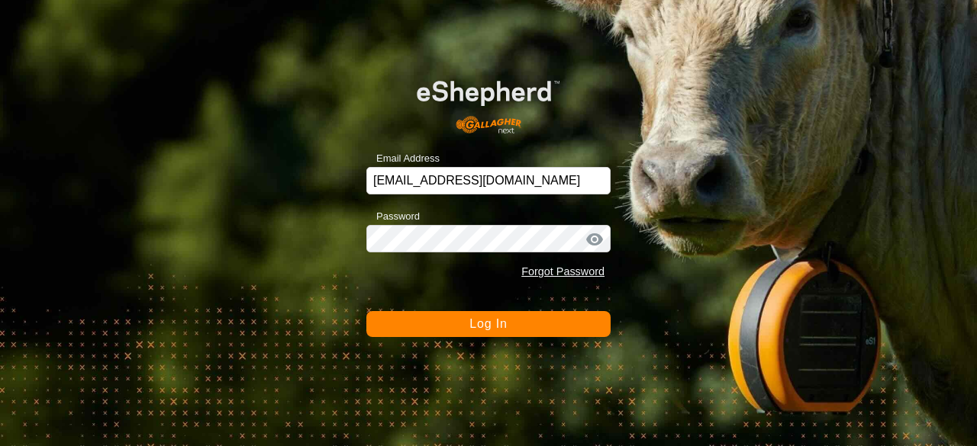
click at [529, 317] on button "Log In" at bounding box center [488, 324] width 244 height 26
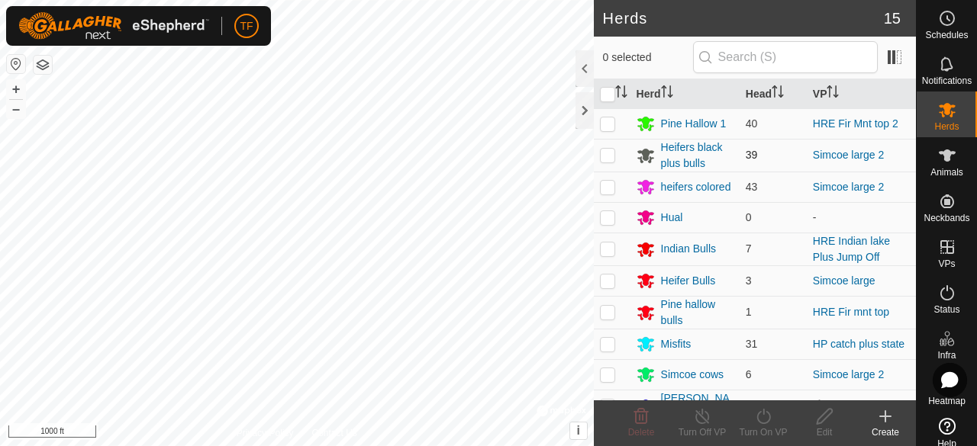
click at [608, 156] on p-checkbox at bounding box center [607, 155] width 15 height 12
click at [605, 154] on p-checkbox at bounding box center [607, 155] width 15 height 12
checkbox input "true"
click at [825, 426] on div "Edit" at bounding box center [823, 433] width 61 height 14
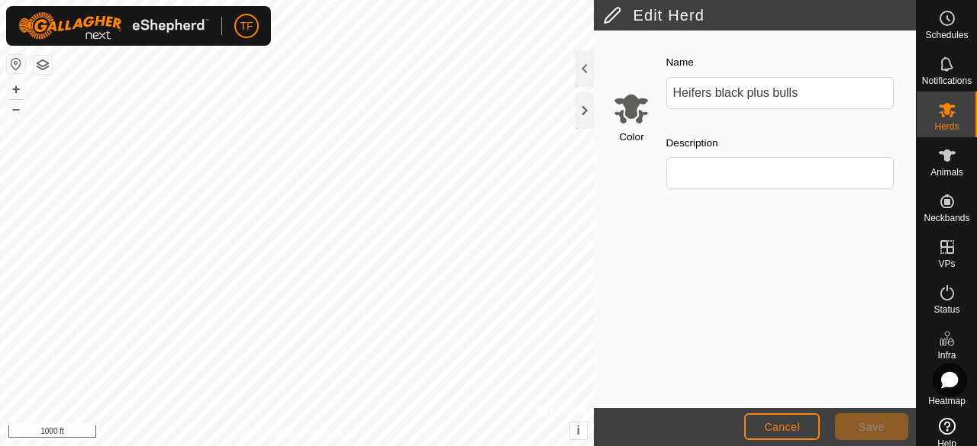
click at [639, 110] on input "Select a color" at bounding box center [631, 108] width 37 height 37
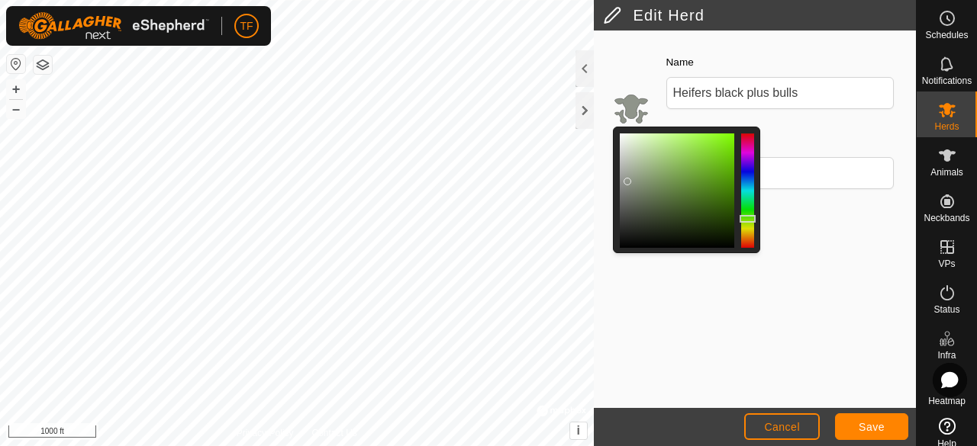
drag, startPoint x: 629, startPoint y: 204, endPoint x: 629, endPoint y: 178, distance: 25.9
click at [629, 178] on div at bounding box center [627, 182] width 8 height 8
drag, startPoint x: 629, startPoint y: 178, endPoint x: 632, endPoint y: 170, distance: 8.5
click at [632, 170] on div at bounding box center [632, 171] width 8 height 8
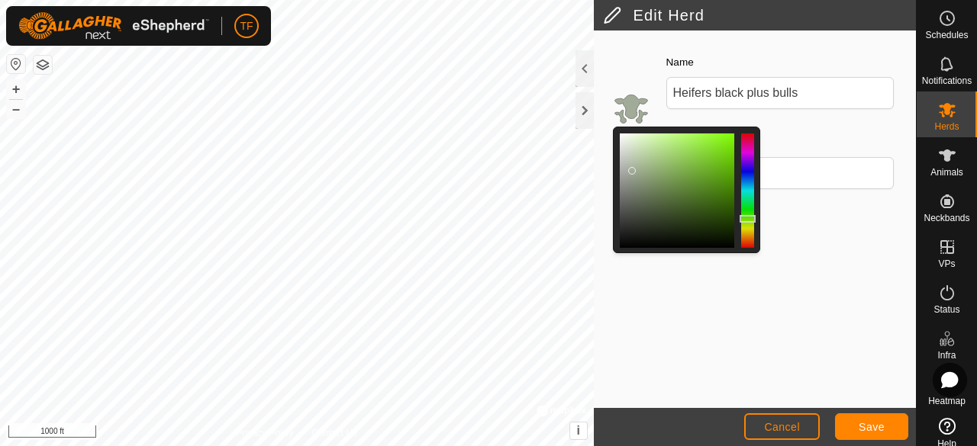
click at [632, 170] on div at bounding box center [632, 171] width 8 height 8
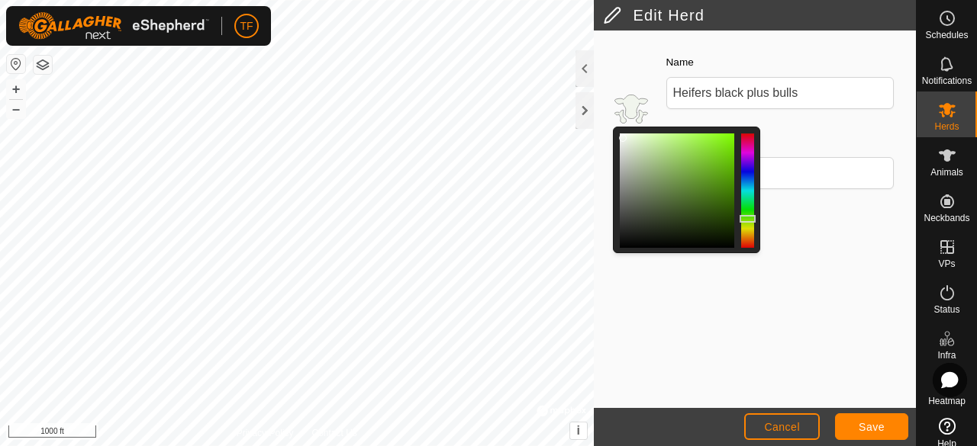
drag, startPoint x: 632, startPoint y: 170, endPoint x: 624, endPoint y: 137, distance: 34.6
click at [624, 137] on div at bounding box center [623, 138] width 8 height 8
click at [633, 165] on div at bounding box center [632, 166] width 8 height 8
drag, startPoint x: 633, startPoint y: 165, endPoint x: 632, endPoint y: 155, distance: 10.0
click at [632, 156] on div at bounding box center [632, 159] width 8 height 8
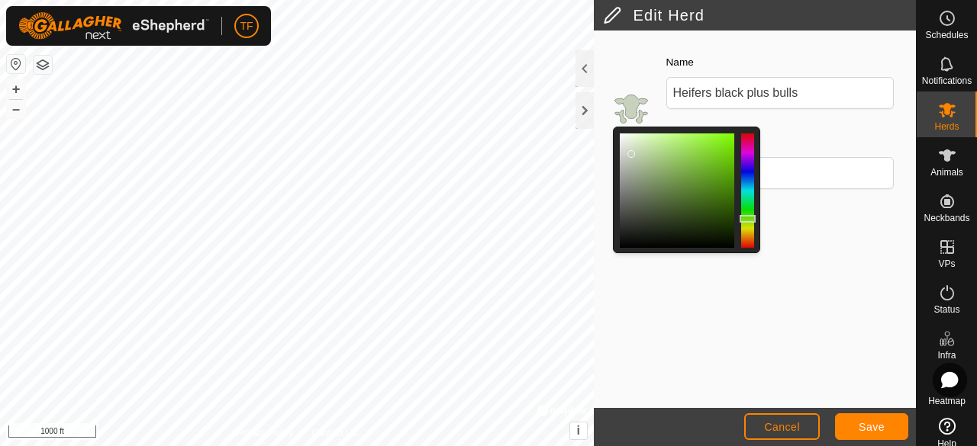
click at [632, 153] on div at bounding box center [631, 154] width 8 height 8
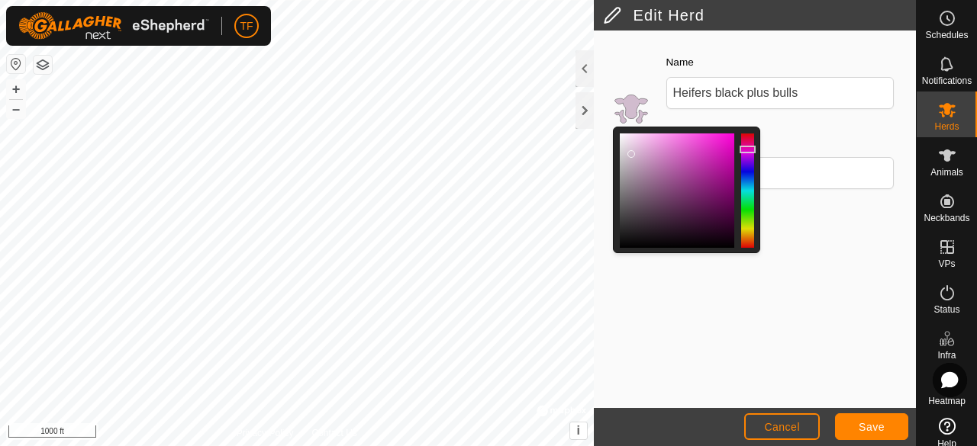
click at [749, 149] on div at bounding box center [747, 150] width 16 height 8
drag, startPoint x: 629, startPoint y: 153, endPoint x: 731, endPoint y: 141, distance: 103.0
click at [731, 141] on div at bounding box center [730, 143] width 8 height 8
click at [874, 425] on span "Save" at bounding box center [871, 427] width 26 height 12
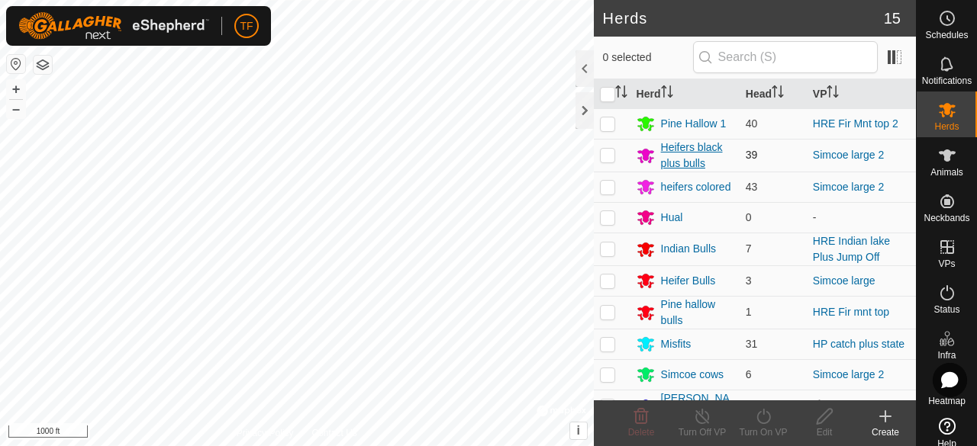
click at [686, 161] on div "Heifers black plus bulls" at bounding box center [697, 156] width 72 height 32
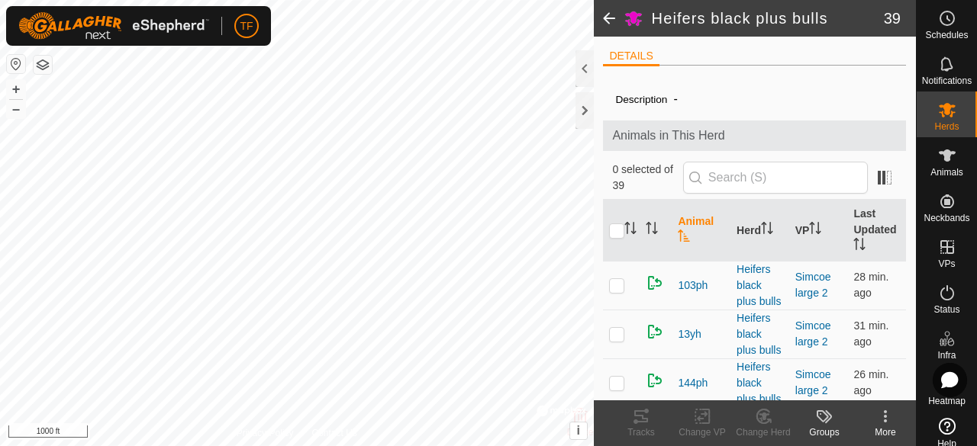
click at [607, 14] on span at bounding box center [609, 18] width 31 height 37
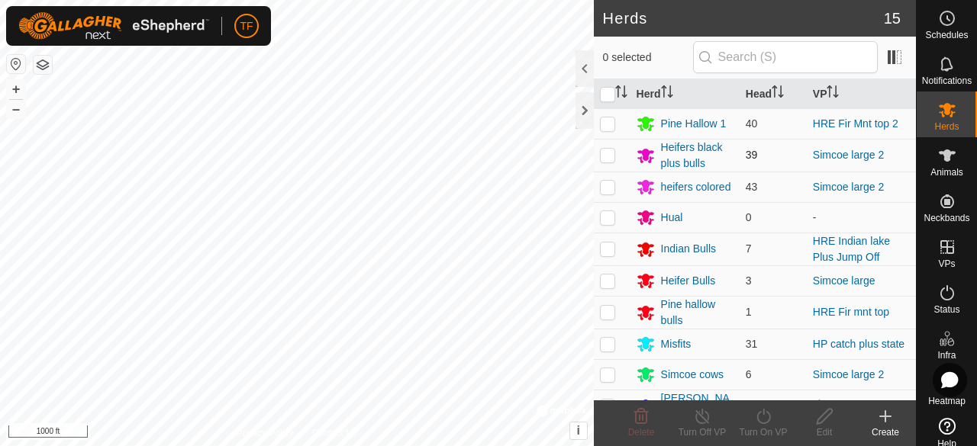
click at [609, 153] on p-checkbox at bounding box center [607, 155] width 15 height 12
checkbox input "true"
click at [830, 423] on icon at bounding box center [824, 416] width 19 height 18
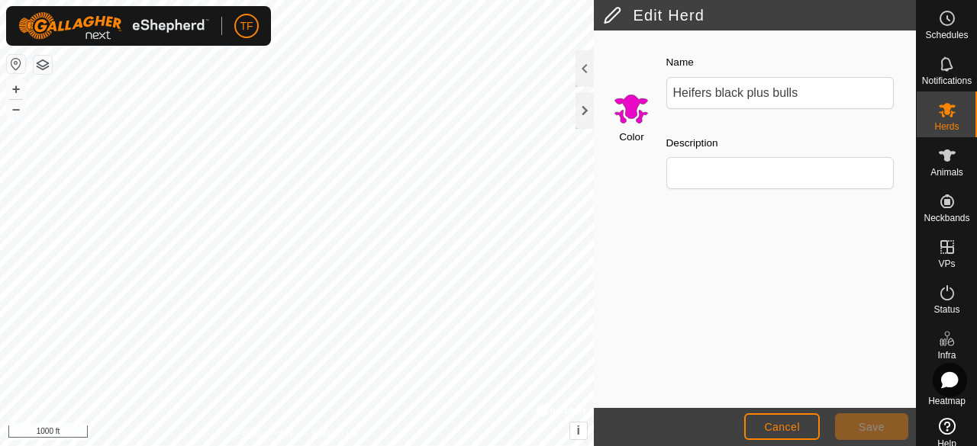
click at [623, 111] on input "Select a color" at bounding box center [631, 108] width 37 height 37
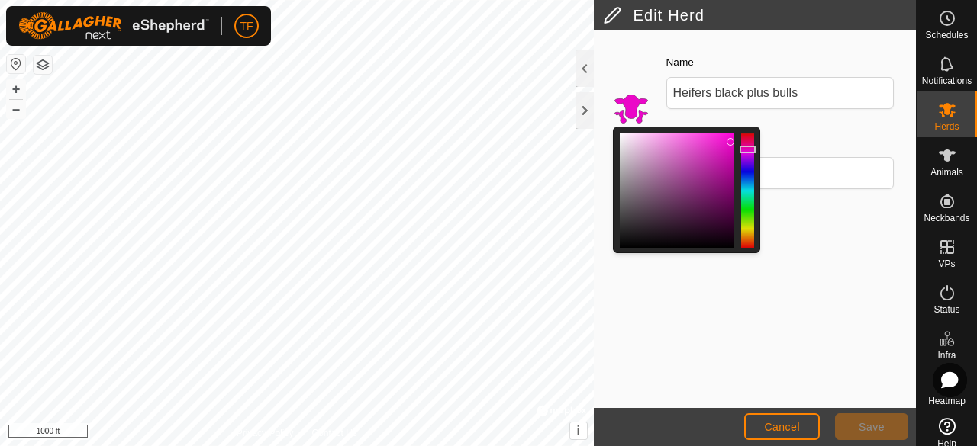
click at [729, 142] on div at bounding box center [730, 142] width 8 height 8
click at [730, 150] on div at bounding box center [676, 191] width 114 height 114
click at [731, 152] on div at bounding box center [676, 191] width 114 height 114
click at [731, 152] on div at bounding box center [730, 153] width 8 height 8
click at [731, 144] on div at bounding box center [730, 147] width 8 height 8
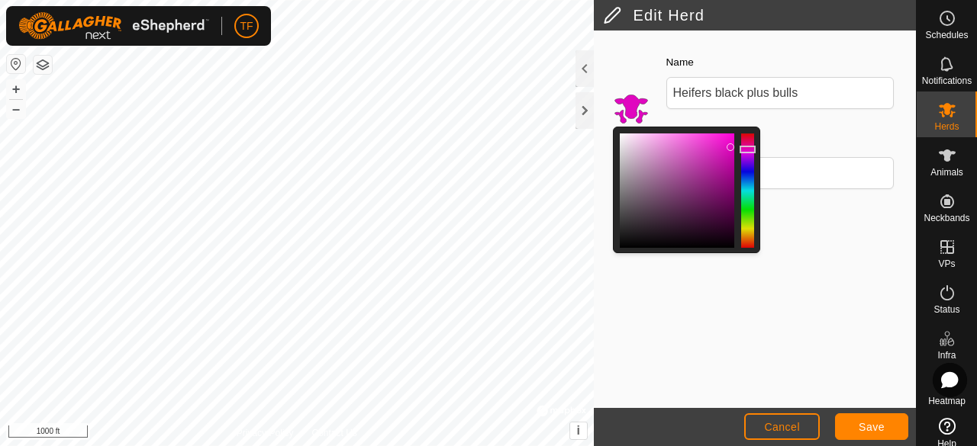
click at [731, 144] on div at bounding box center [730, 147] width 8 height 8
click at [732, 143] on div at bounding box center [732, 145] width 8 height 8
click at [873, 426] on span "Save" at bounding box center [871, 427] width 26 height 12
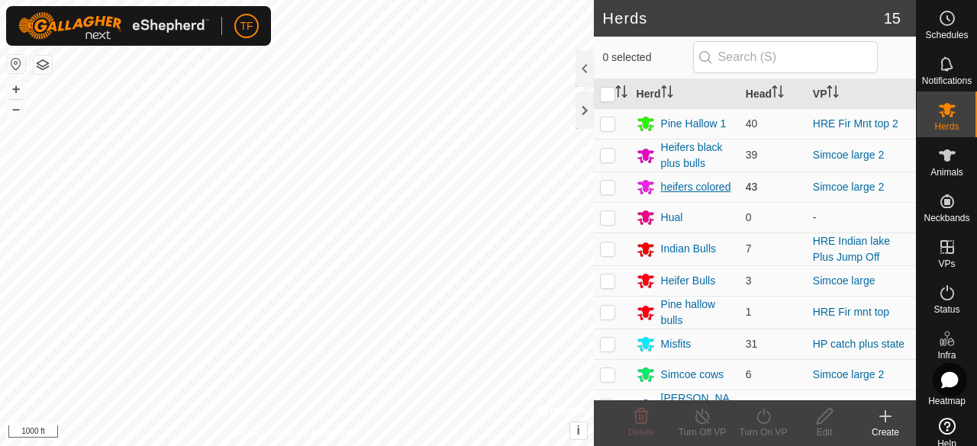
click at [674, 185] on div "heifers colored" at bounding box center [696, 187] width 70 height 16
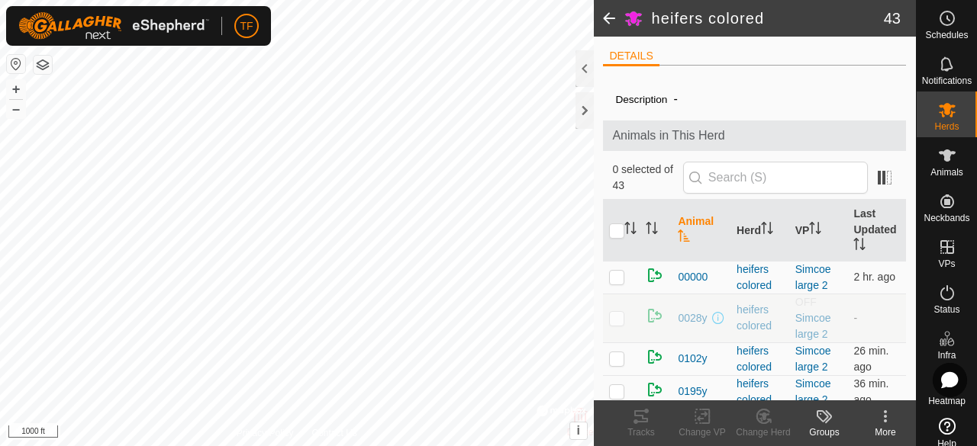
click at [609, 21] on span at bounding box center [609, 18] width 31 height 37
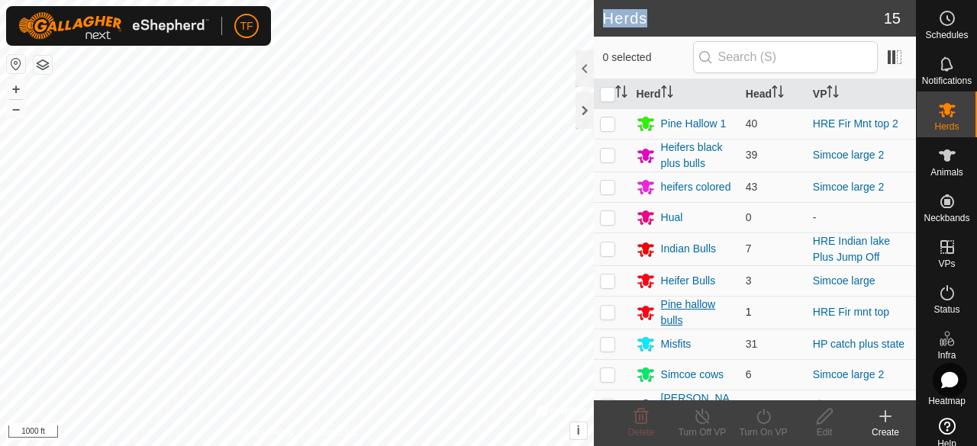
click at [605, 187] on p-checkbox at bounding box center [607, 187] width 15 height 12
checkbox input "true"
click at [821, 419] on icon at bounding box center [824, 416] width 19 height 18
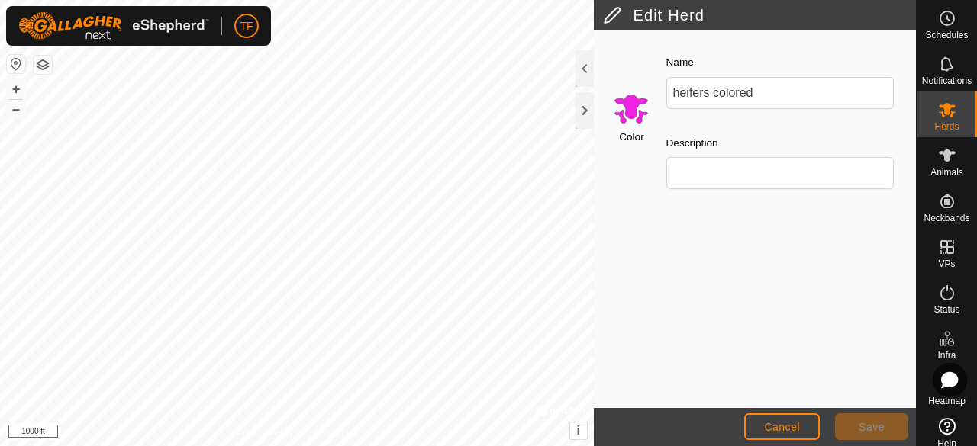
click at [634, 120] on input "Select a color" at bounding box center [631, 108] width 37 height 37
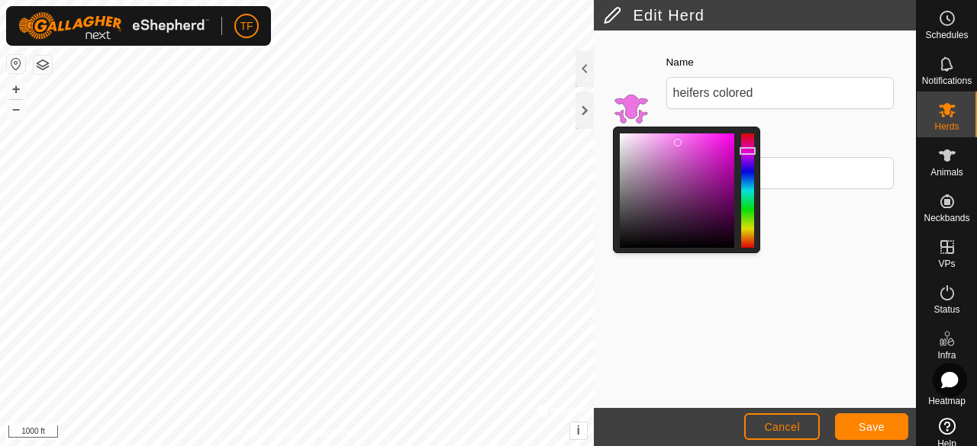
drag, startPoint x: 713, startPoint y: 139, endPoint x: 681, endPoint y: 141, distance: 32.1
click at [681, 141] on div at bounding box center [678, 143] width 8 height 8
click at [681, 141] on div at bounding box center [680, 143] width 8 height 8
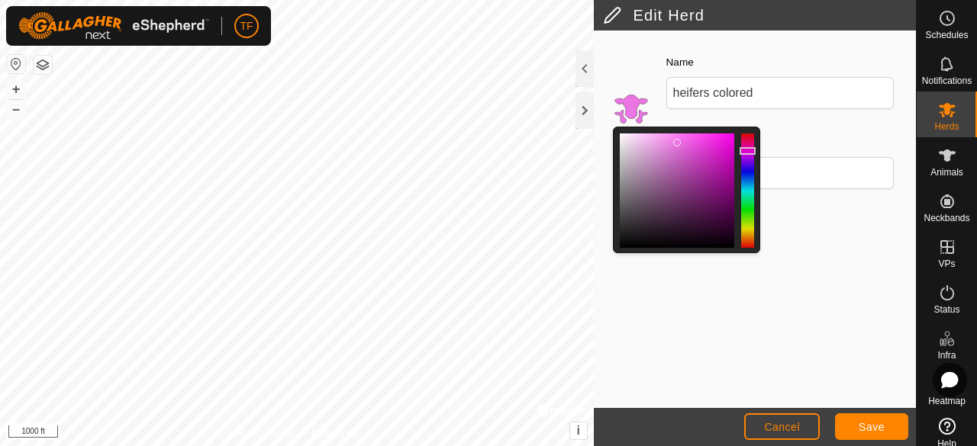
click at [675, 141] on div at bounding box center [677, 143] width 8 height 8
click at [674, 141] on div at bounding box center [677, 143] width 8 height 8
click at [674, 141] on div at bounding box center [673, 143] width 8 height 8
click at [670, 140] on div at bounding box center [669, 141] width 8 height 8
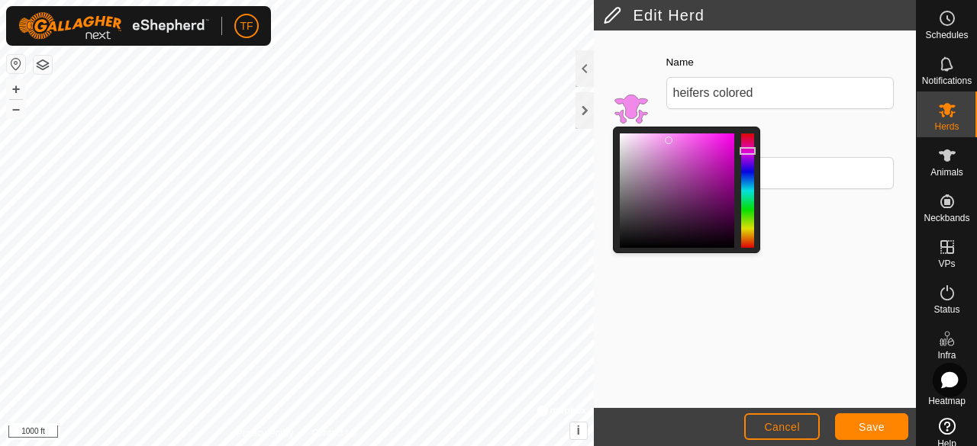
click at [670, 140] on div at bounding box center [669, 141] width 8 height 8
click at [853, 424] on button "Save" at bounding box center [871, 427] width 73 height 27
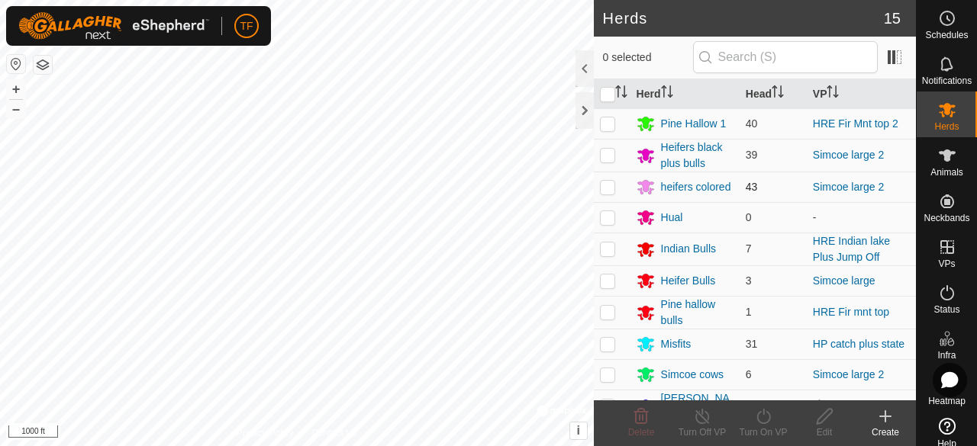
click at [607, 187] on p-checkbox at bounding box center [607, 187] width 15 height 12
checkbox input "true"
click at [821, 426] on div "Edit" at bounding box center [823, 433] width 61 height 14
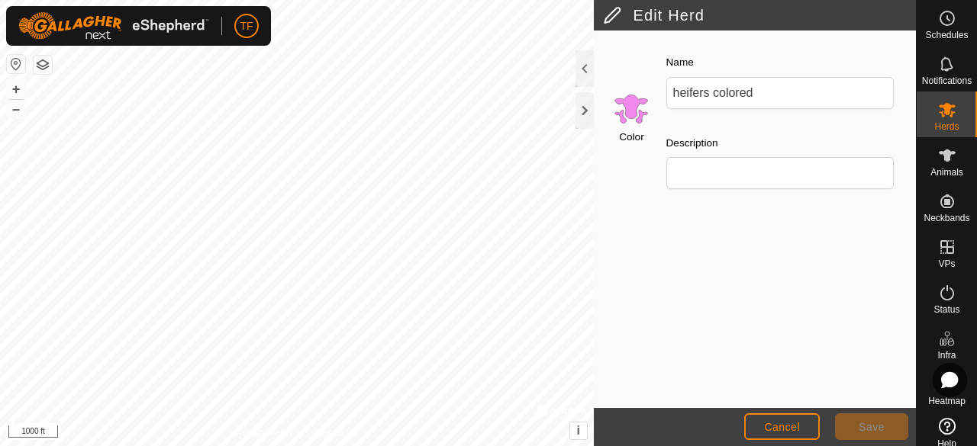
click at [633, 109] on input "Select a color" at bounding box center [631, 108] width 37 height 37
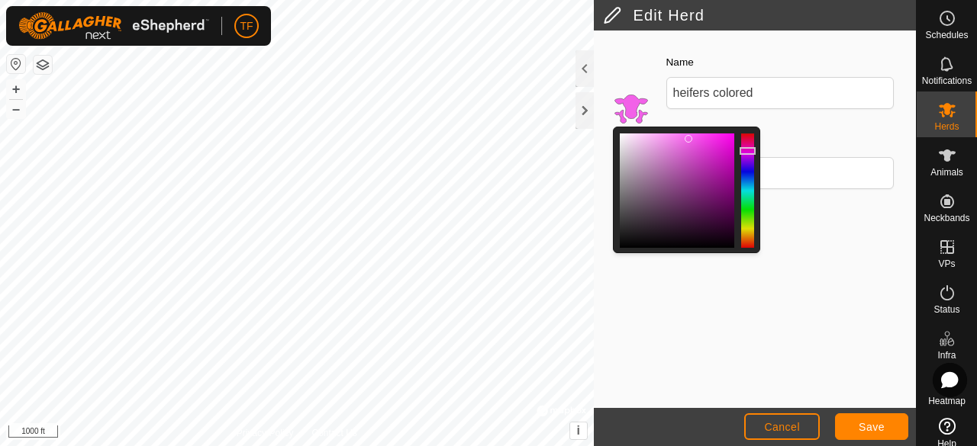
drag, startPoint x: 668, startPoint y: 138, endPoint x: 689, endPoint y: 138, distance: 21.4
click at [689, 138] on div at bounding box center [688, 139] width 8 height 8
click at [864, 422] on span "Save" at bounding box center [871, 427] width 26 height 12
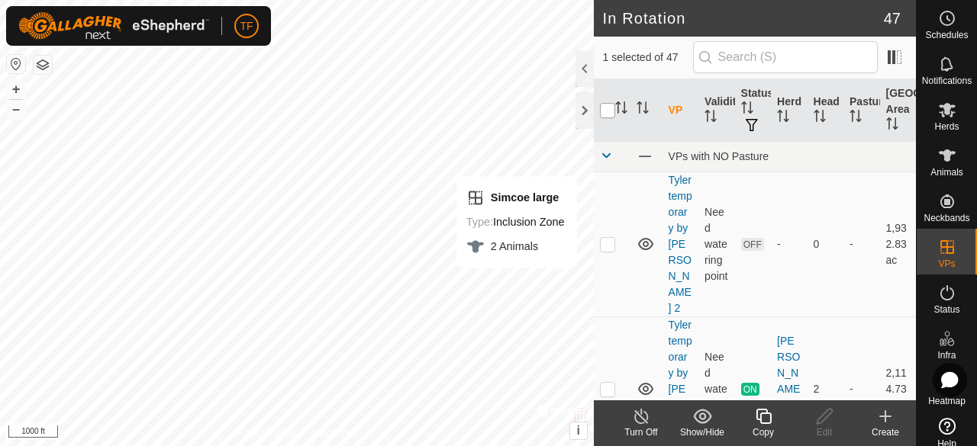
click at [607, 110] on input "checkbox" at bounding box center [607, 110] width 15 height 15
checkbox input "true"
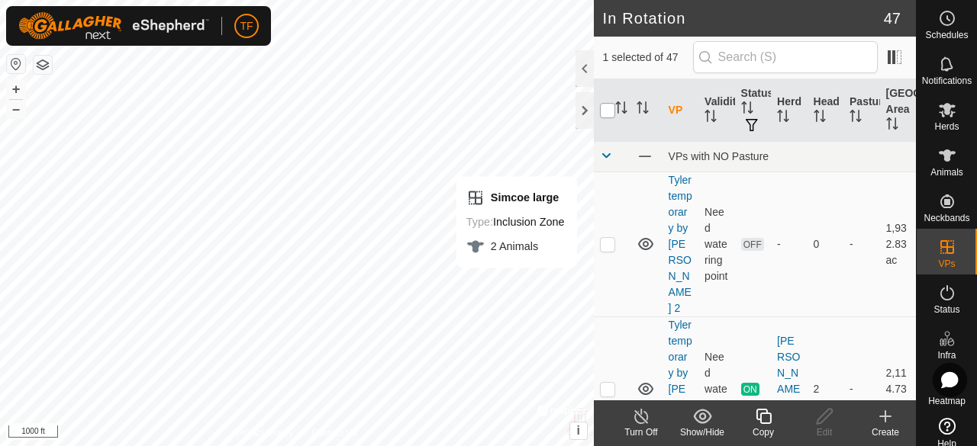
checkbox input "true"
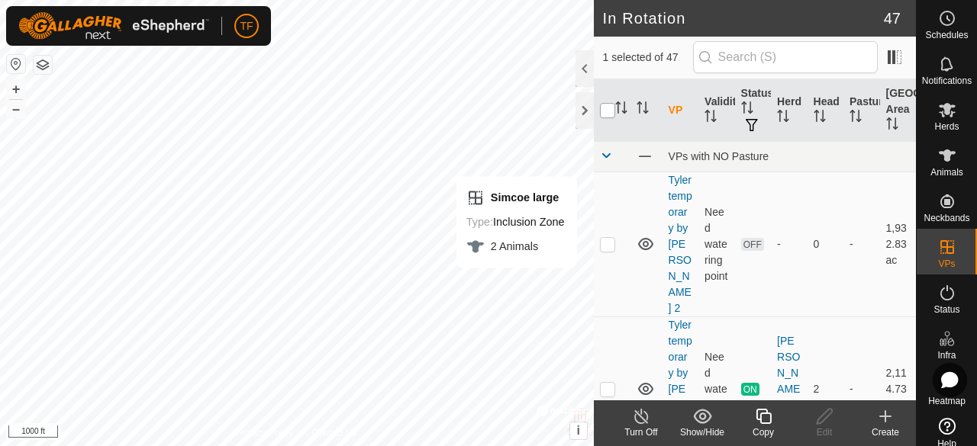
checkbox input "true"
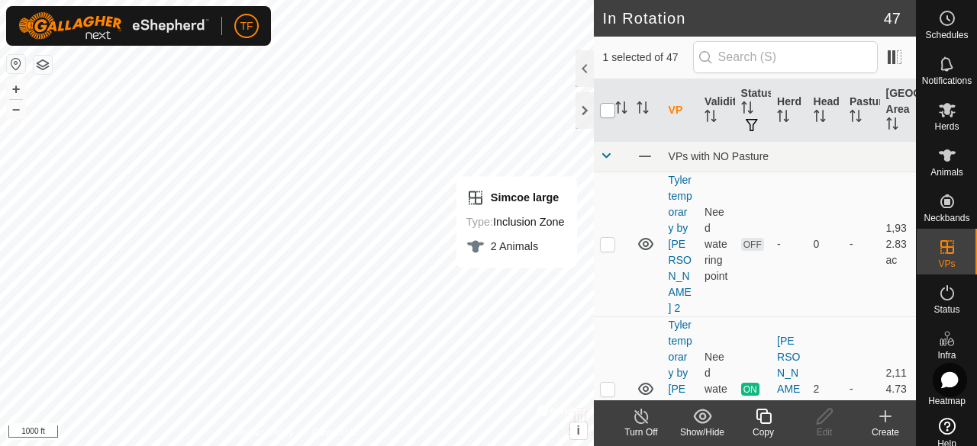
checkbox input "true"
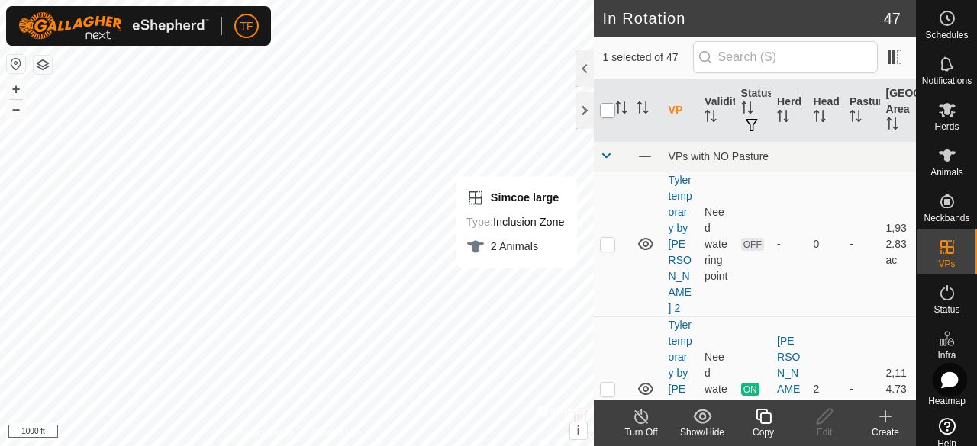
checkbox input "true"
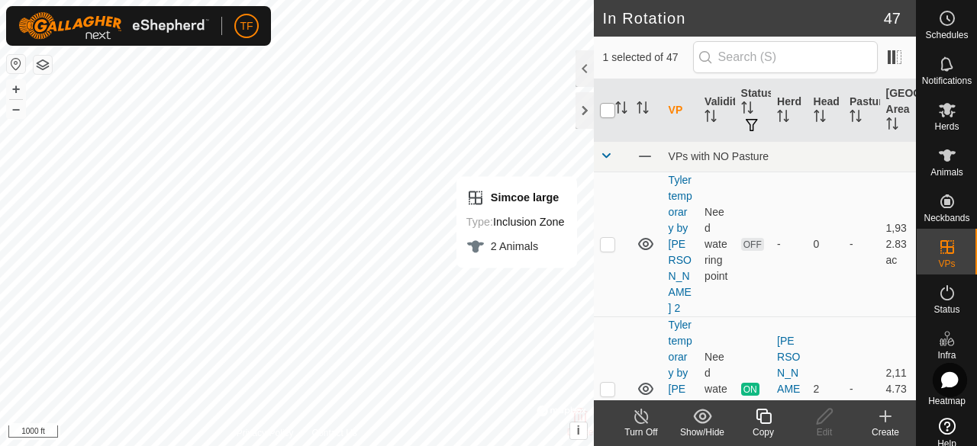
checkbox input "true"
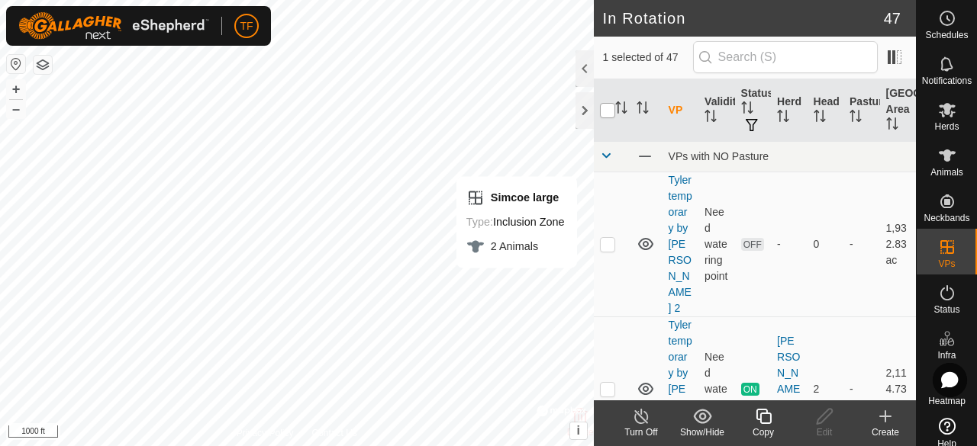
checkbox input "true"
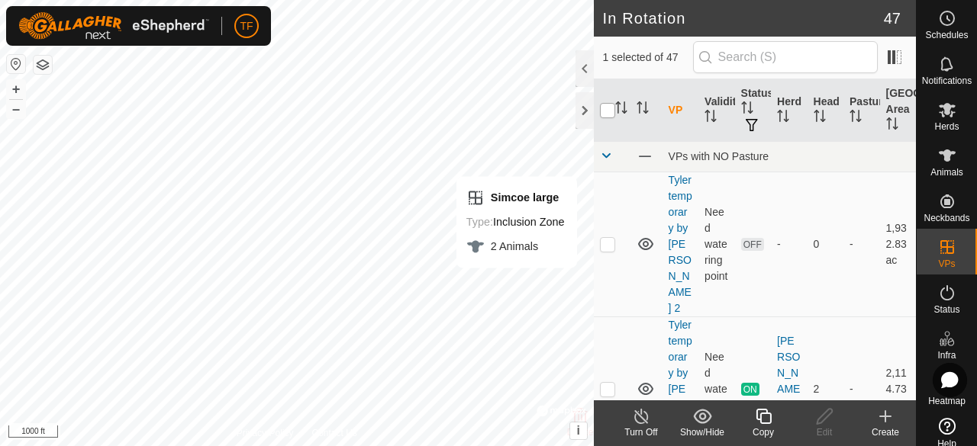
checkbox input "true"
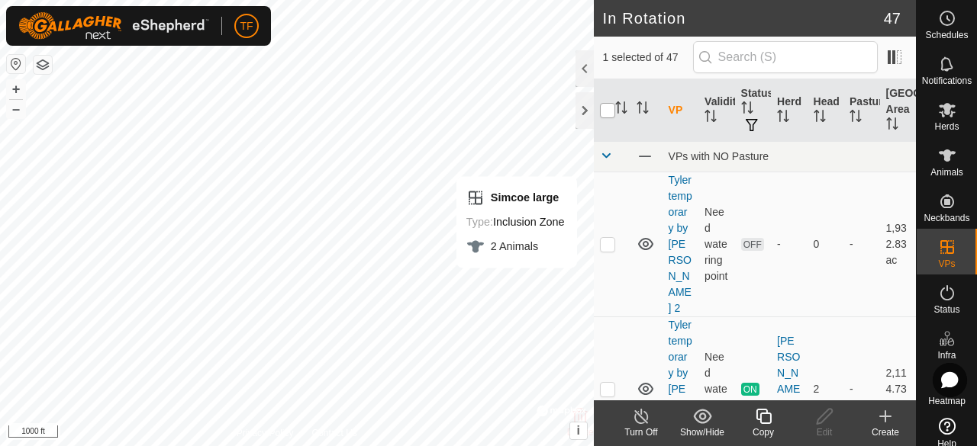
checkbox input "true"
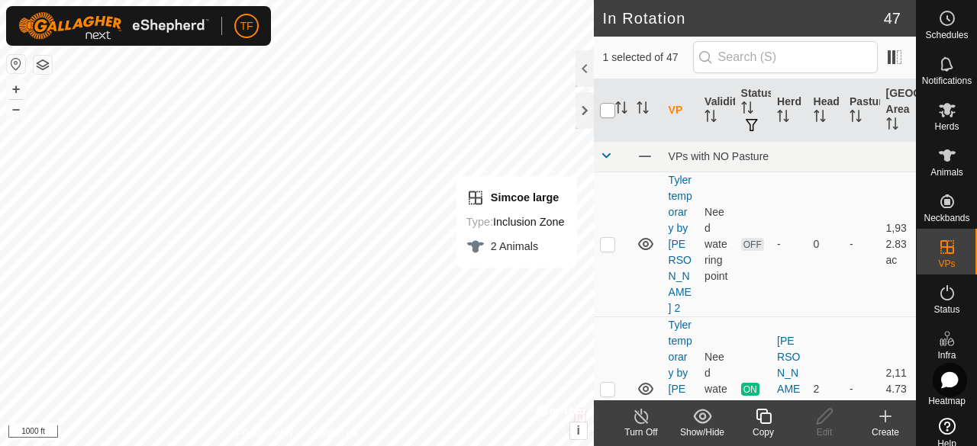
checkbox input "true"
click at [607, 110] on input "checkbox" at bounding box center [607, 110] width 15 height 15
checkbox input "false"
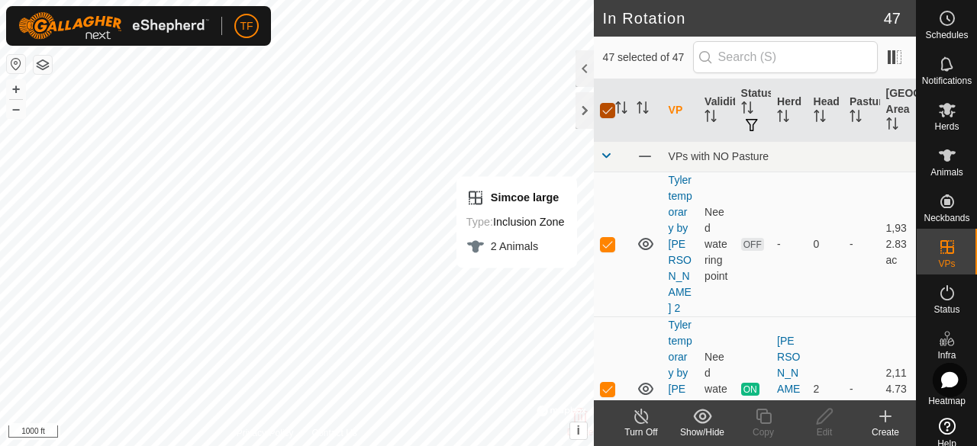
checkbox input "false"
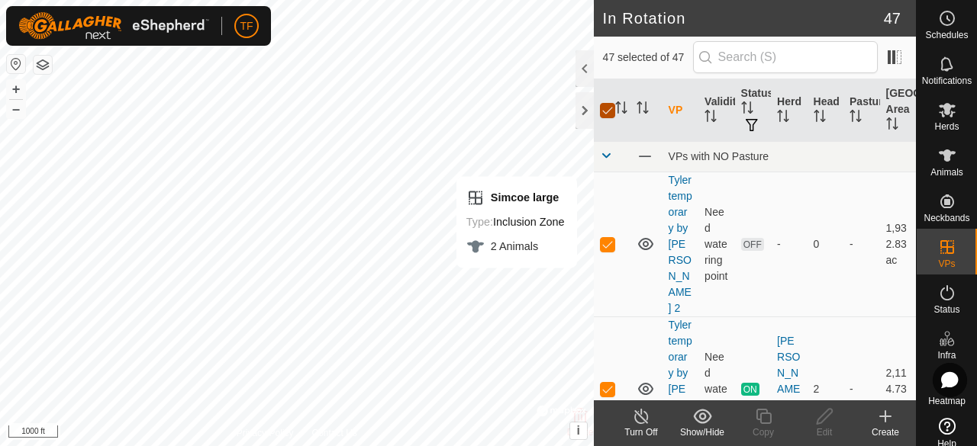
checkbox input "false"
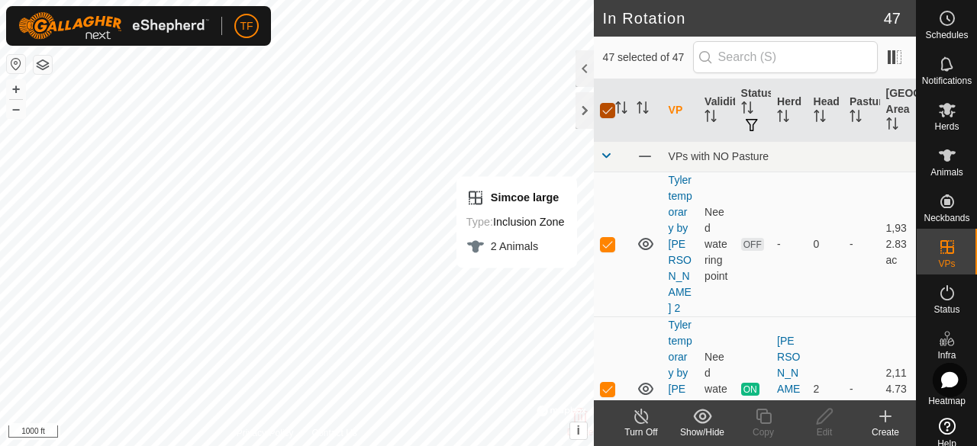
checkbox input "false"
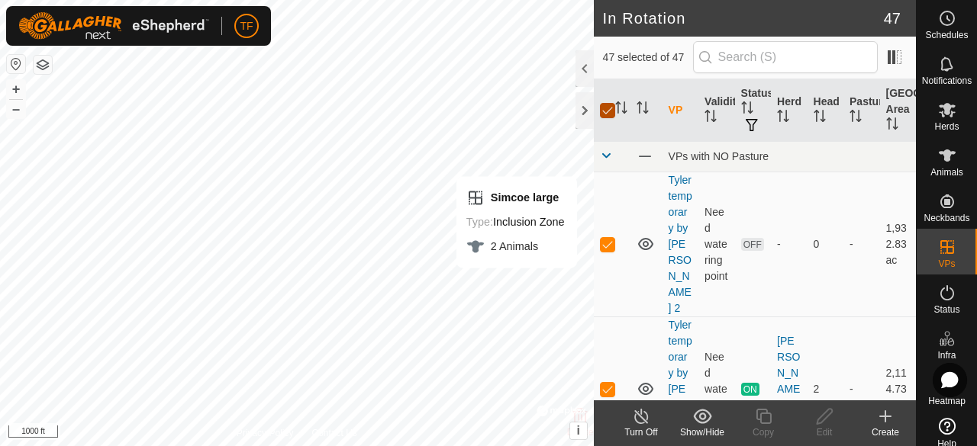
checkbox input "false"
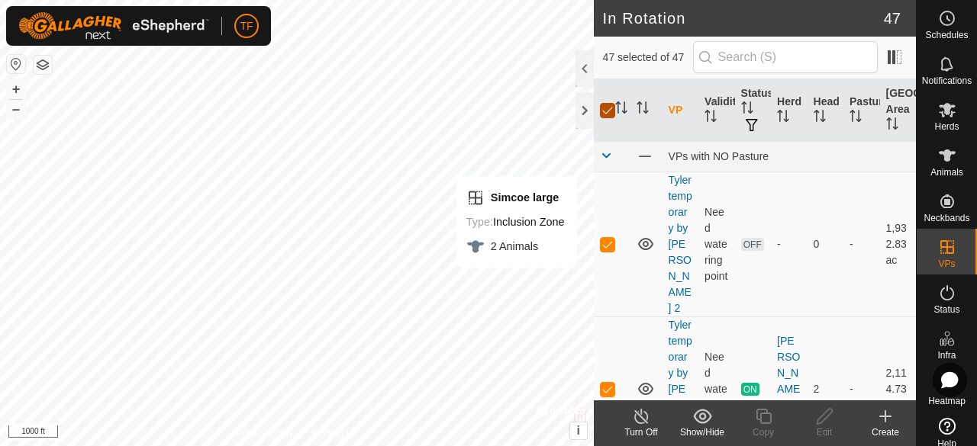
checkbox input "false"
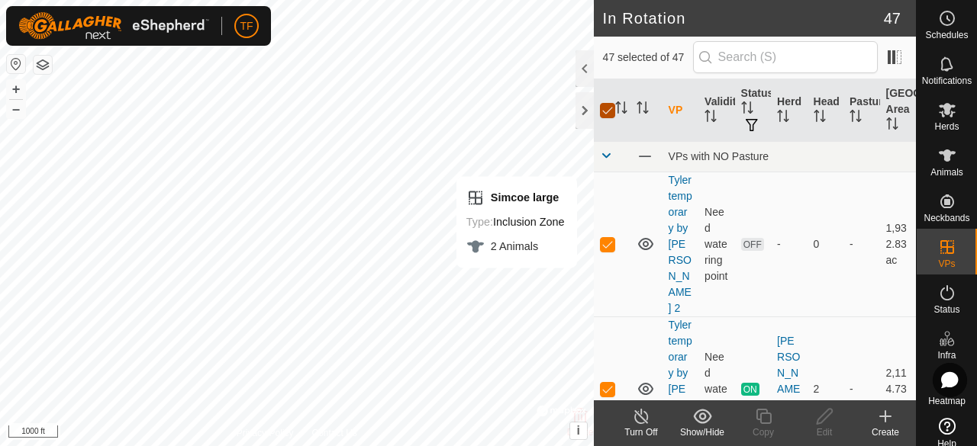
checkbox input "false"
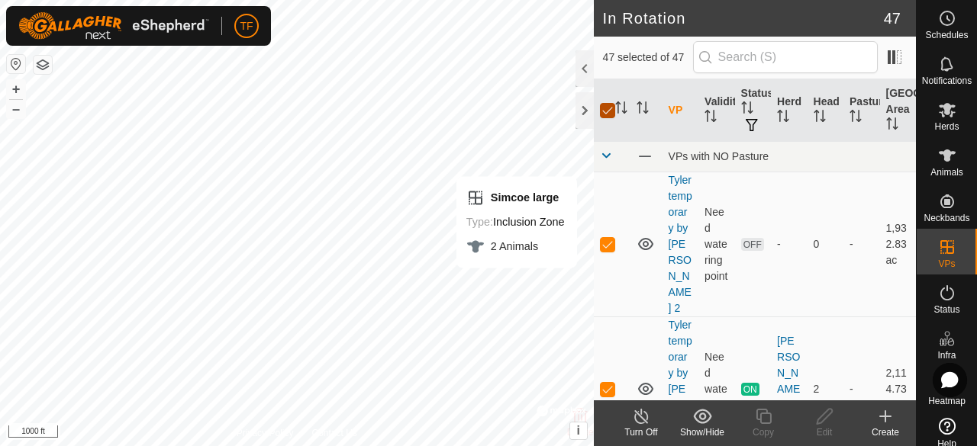
checkbox input "false"
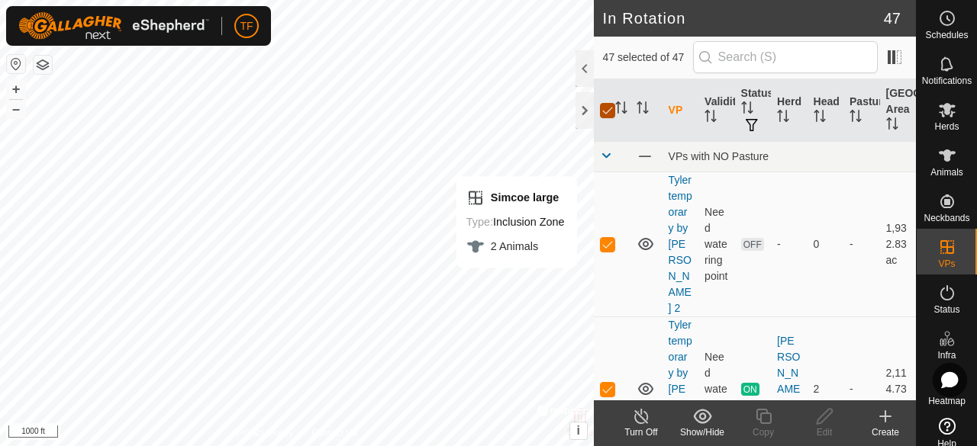
checkbox input "false"
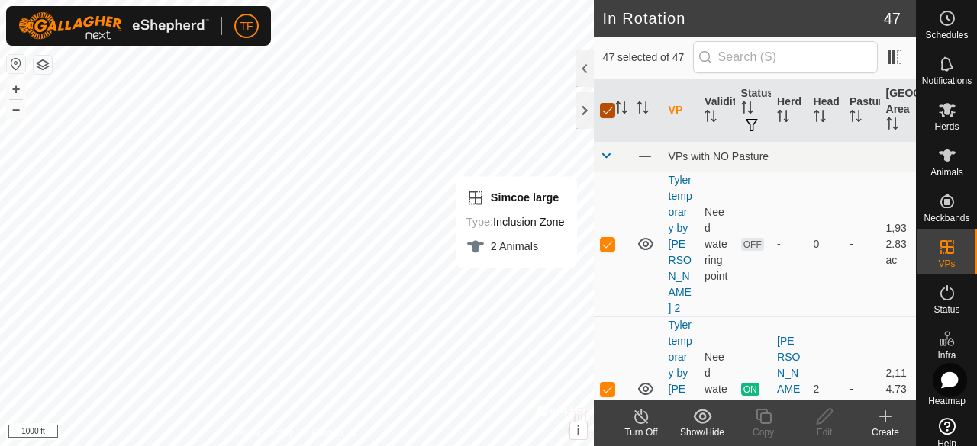
checkbox input "false"
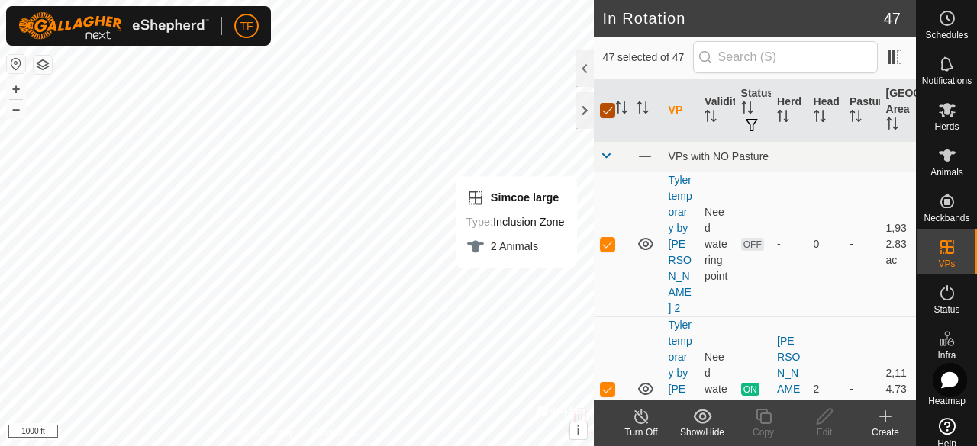
checkbox input "false"
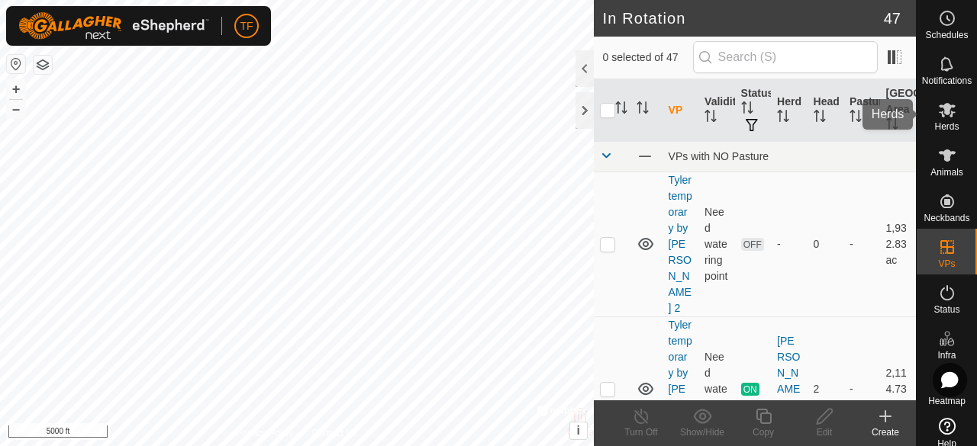
click at [935, 122] on span "Herds" at bounding box center [946, 126] width 24 height 9
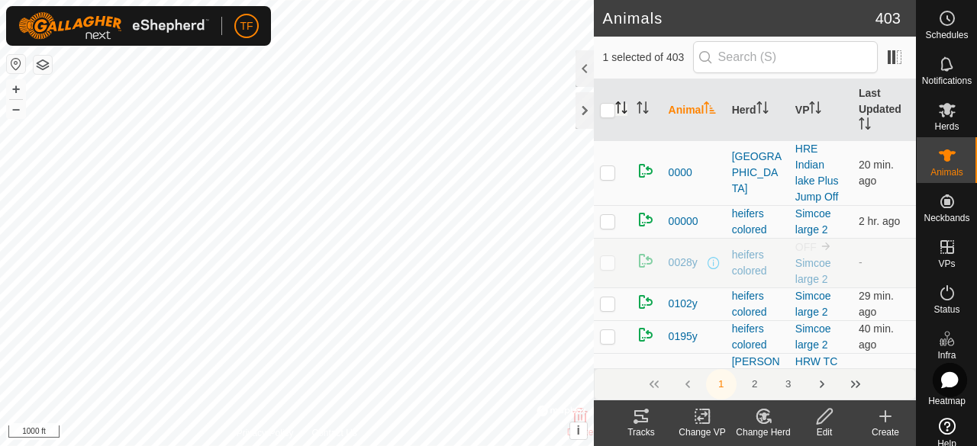
click at [624, 109] on icon "Activate to sort" at bounding box center [624, 107] width 2 height 12
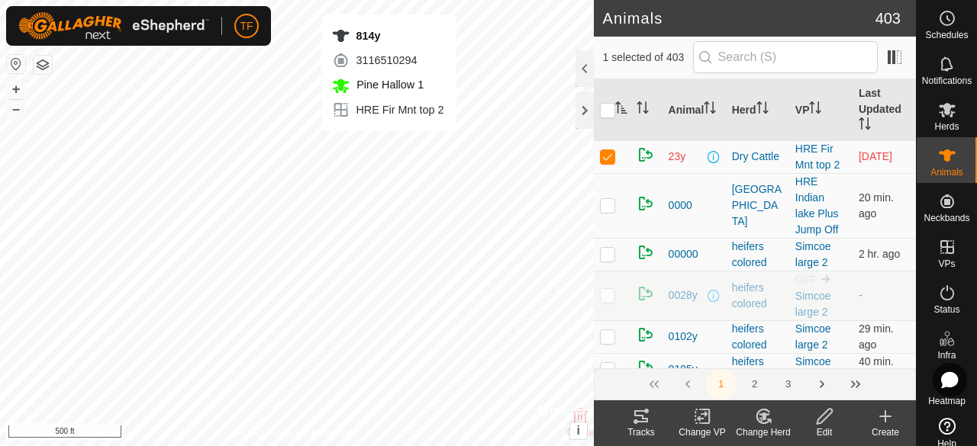
checkbox input "false"
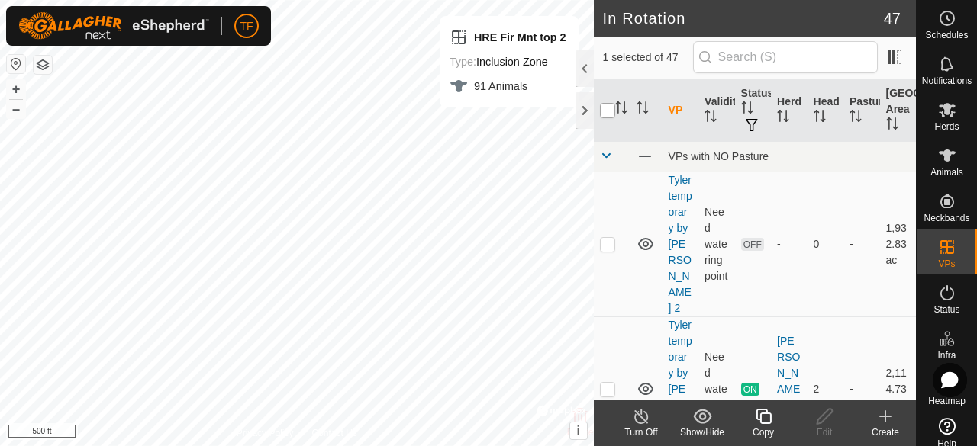
click at [607, 111] on input "checkbox" at bounding box center [607, 110] width 15 height 15
checkbox input "false"
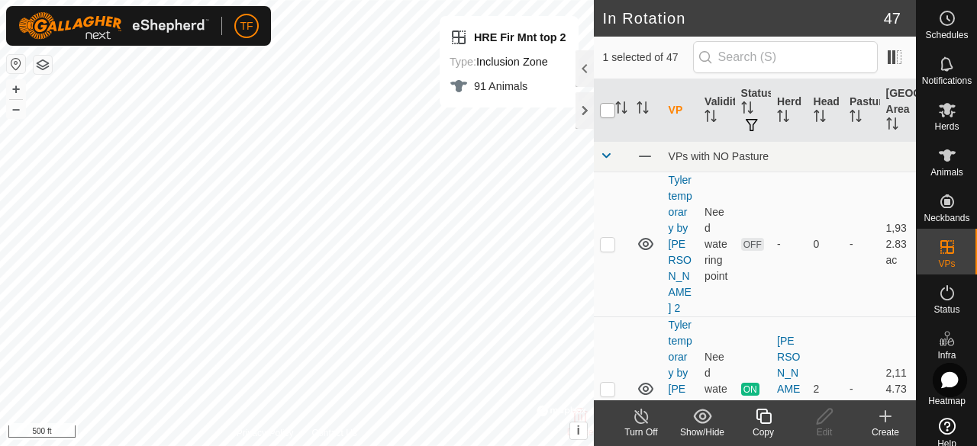
checkbox input "false"
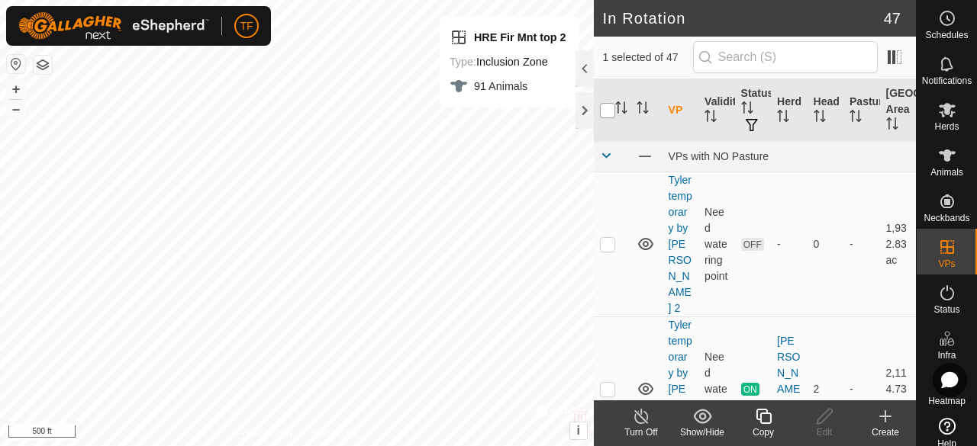
checkbox input "false"
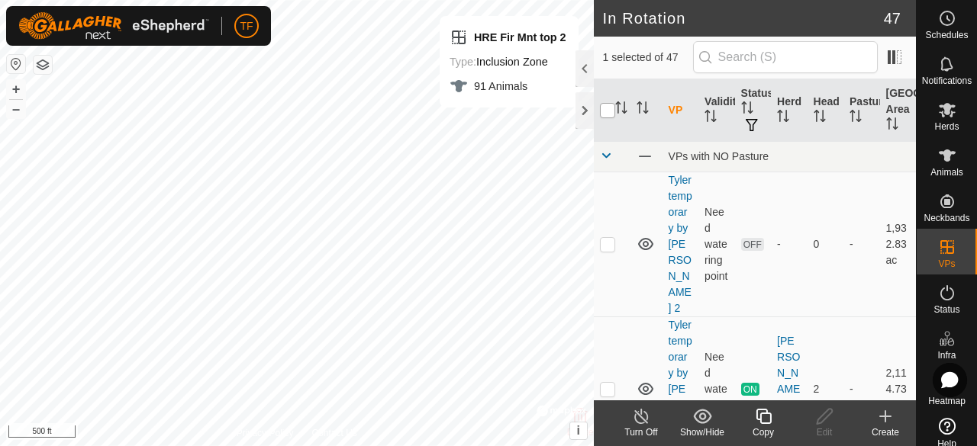
checkbox input "false"
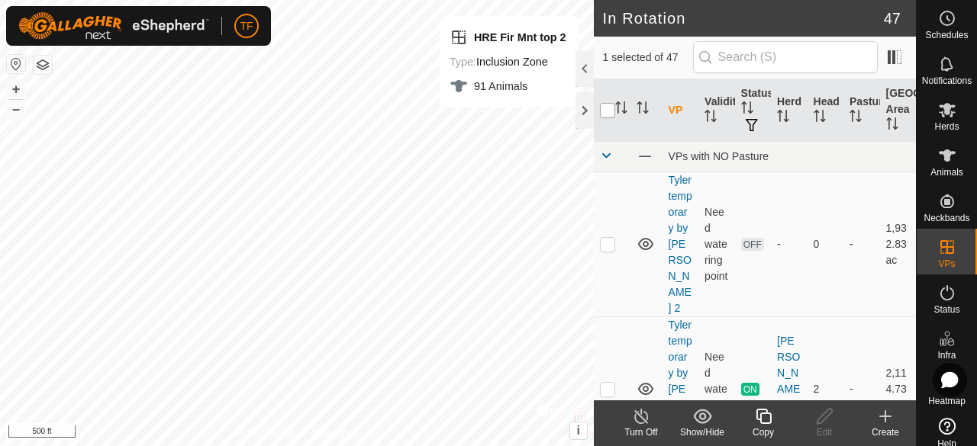
checkbox input "false"
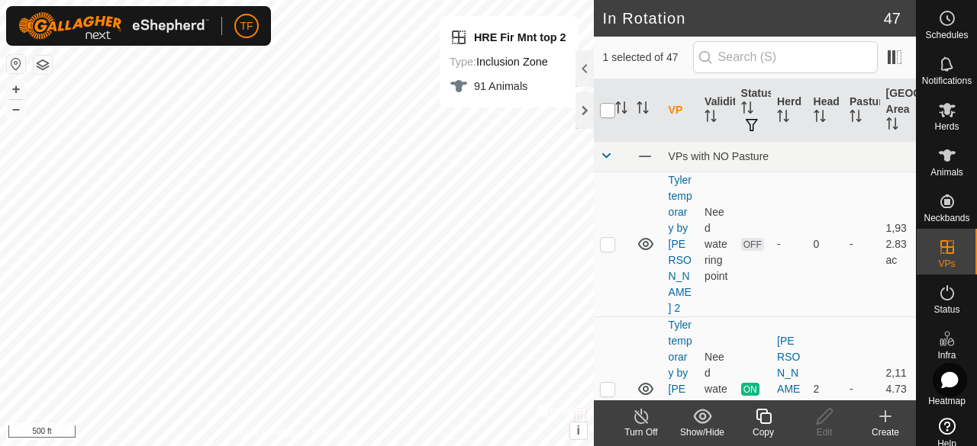
checkbox input "false"
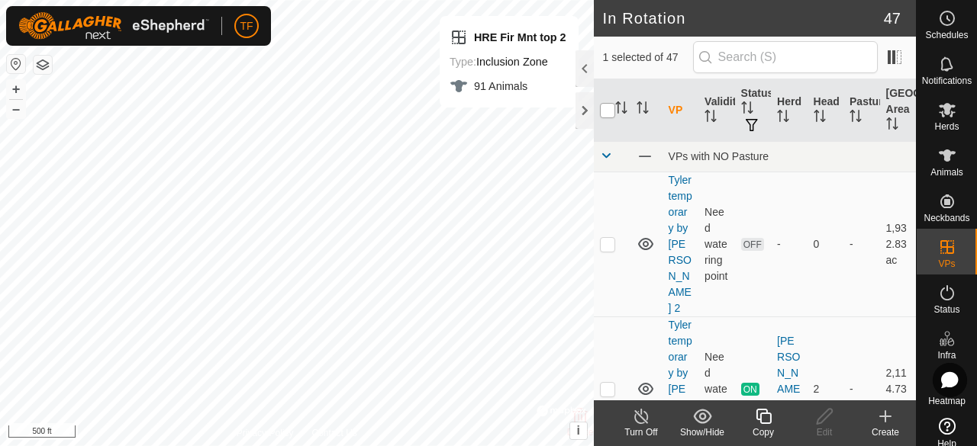
checkbox input "false"
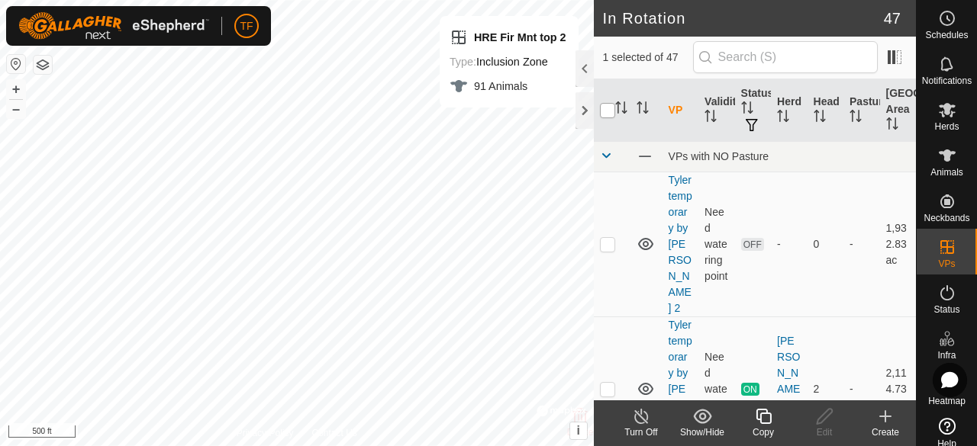
checkbox input "false"
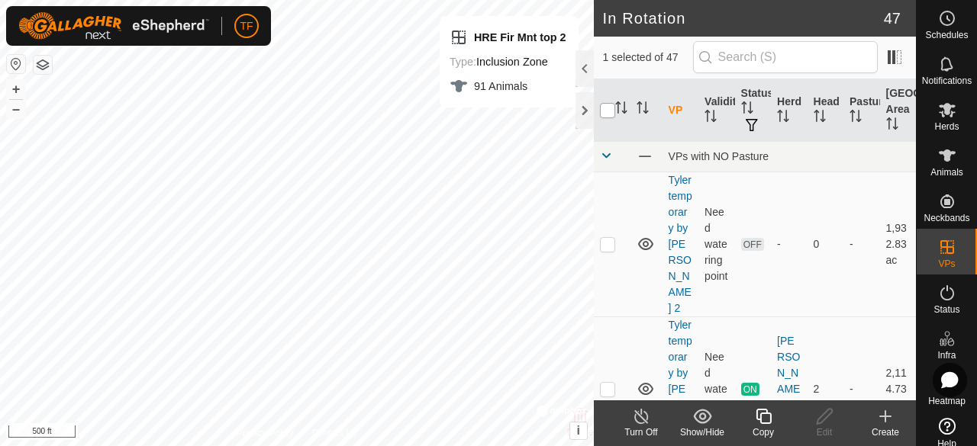
checkbox input "false"
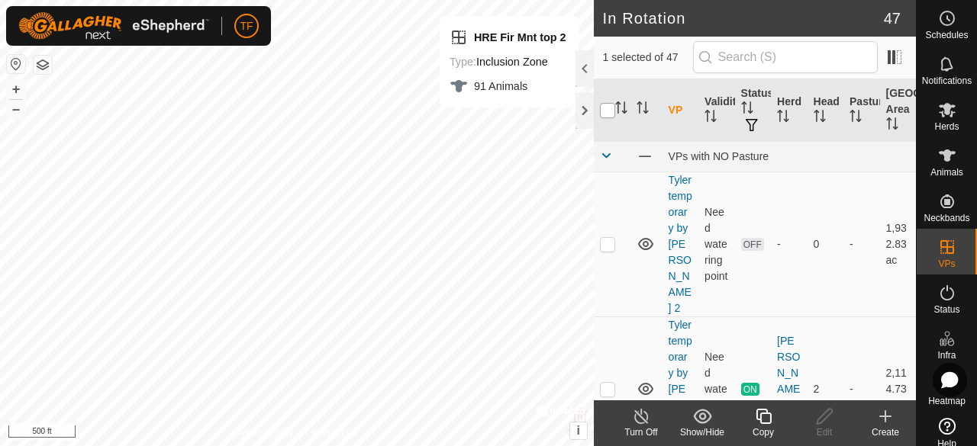
checkbox input "false"
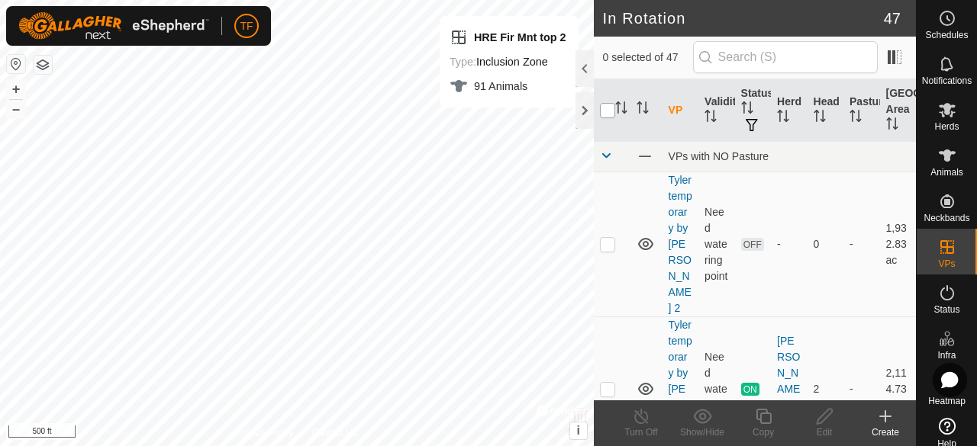
click at [607, 111] on input "checkbox" at bounding box center [607, 110] width 15 height 15
checkbox input "true"
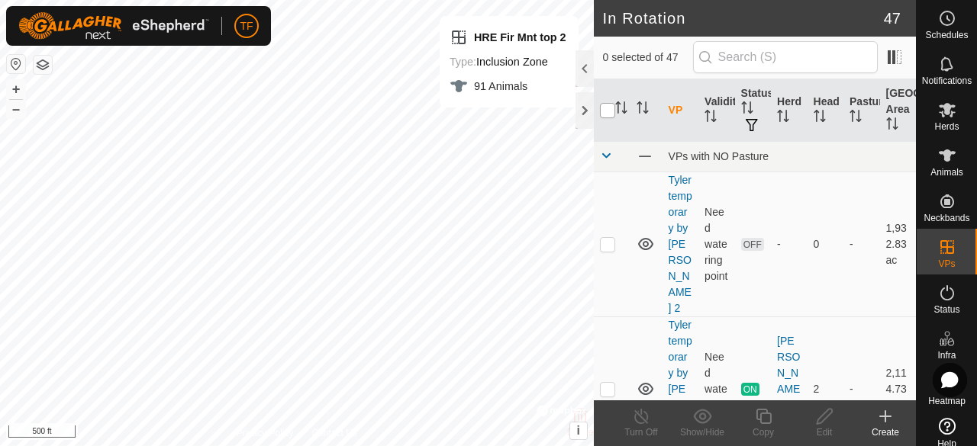
checkbox input "true"
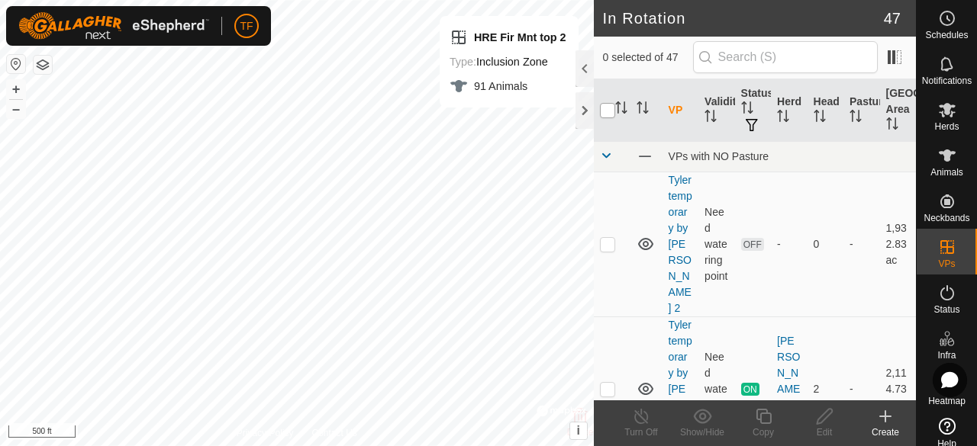
checkbox input "true"
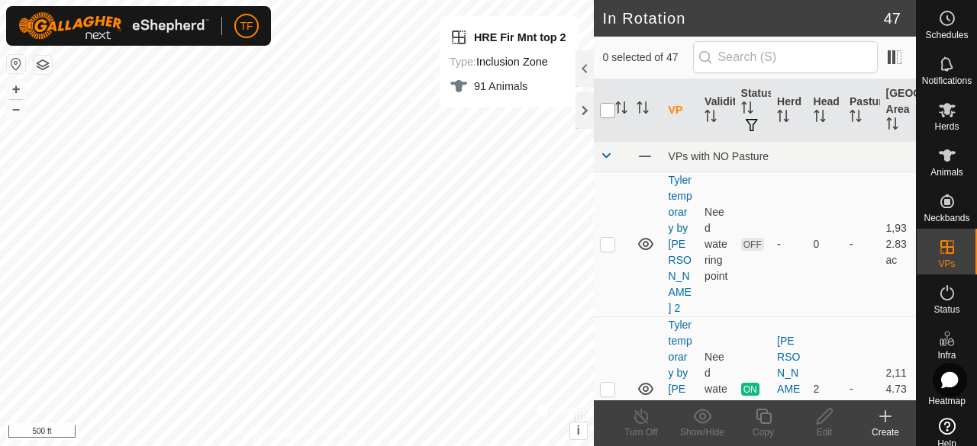
checkbox input "true"
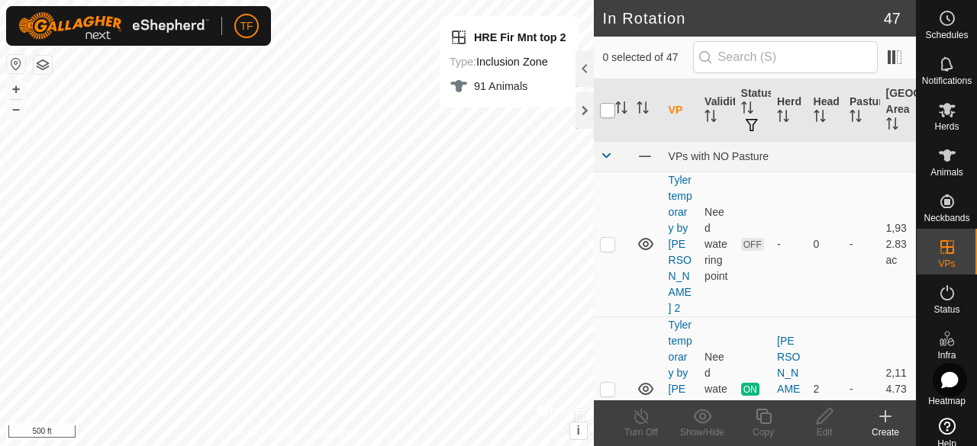
checkbox input "true"
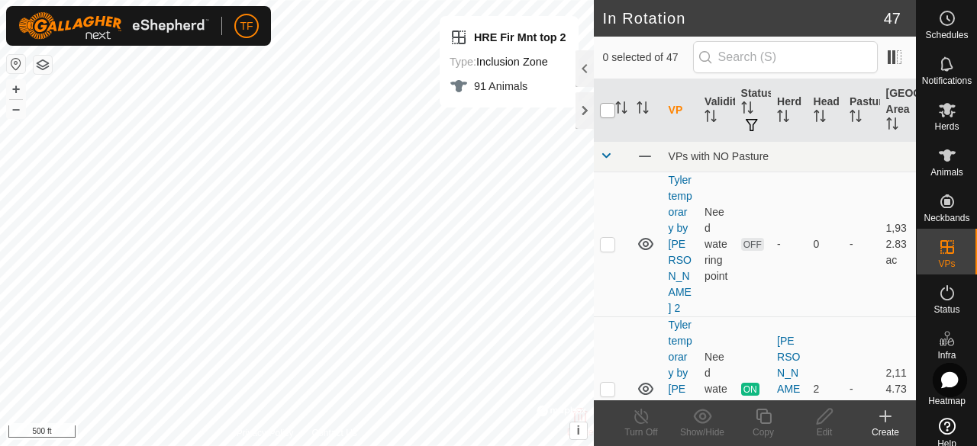
checkbox input "true"
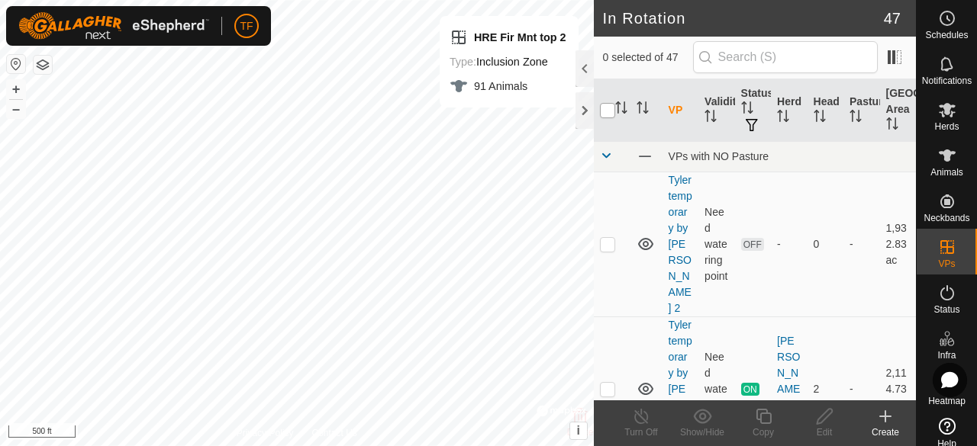
checkbox input "true"
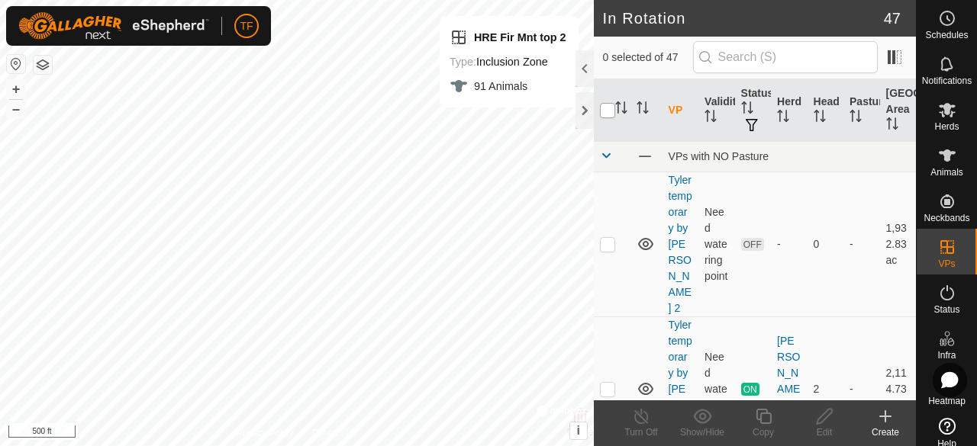
checkbox input "true"
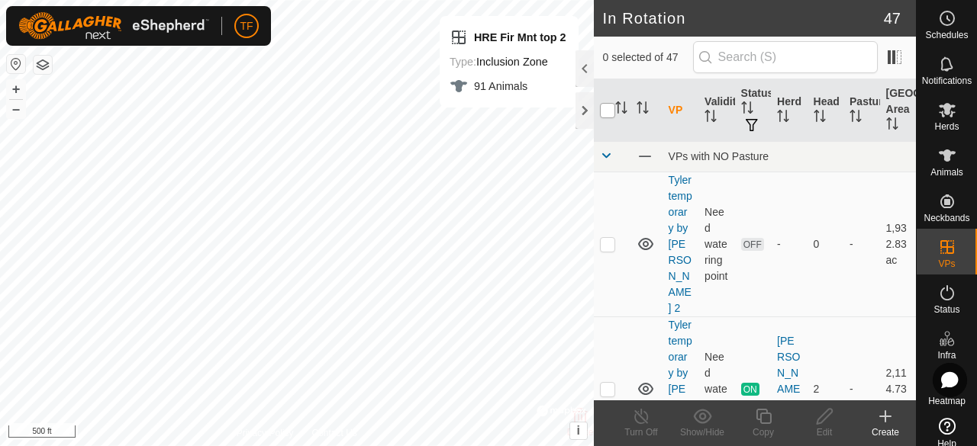
checkbox input "true"
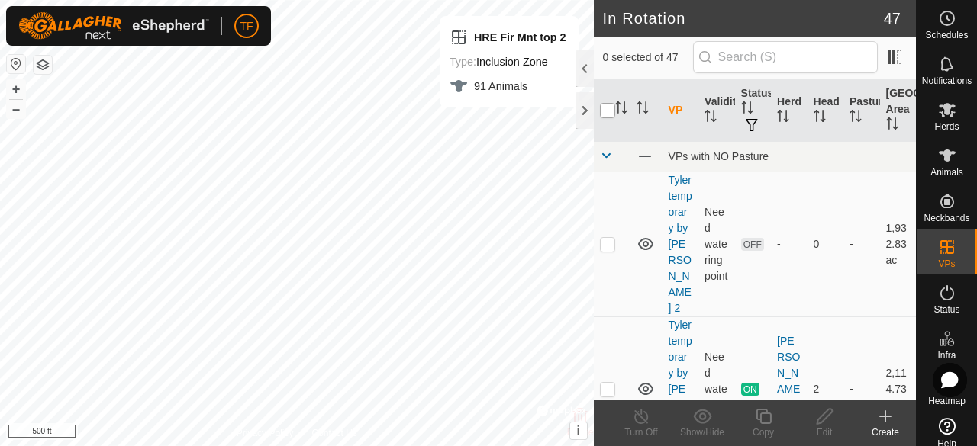
checkbox input "true"
click at [607, 111] on input "checkbox" at bounding box center [607, 110] width 15 height 15
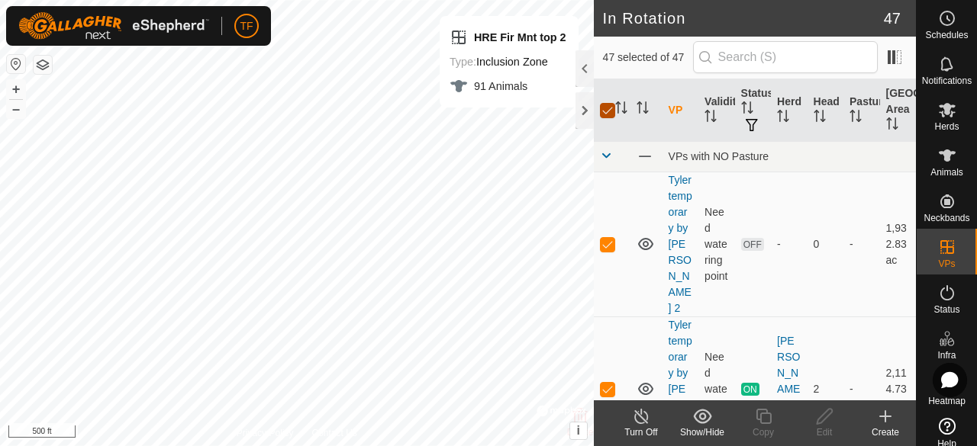
checkbox input "false"
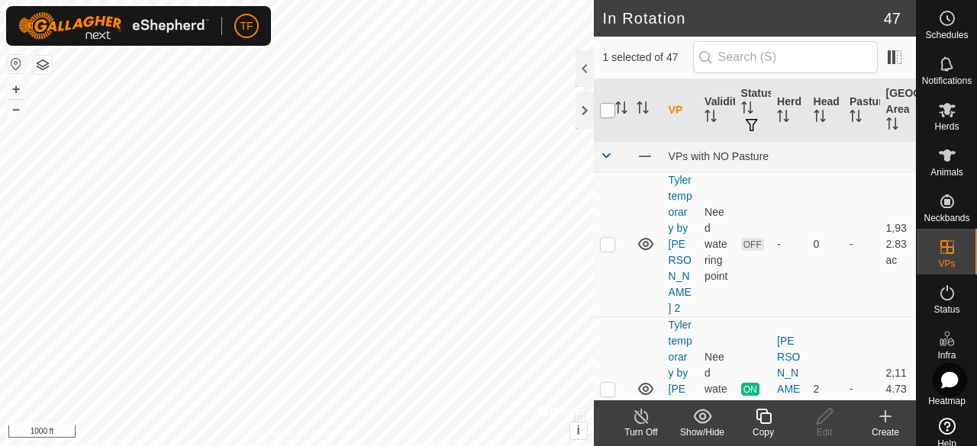
click at [608, 111] on input "checkbox" at bounding box center [607, 110] width 15 height 15
click at [616, 106] on icon "Activate to sort" at bounding box center [621, 107] width 12 height 12
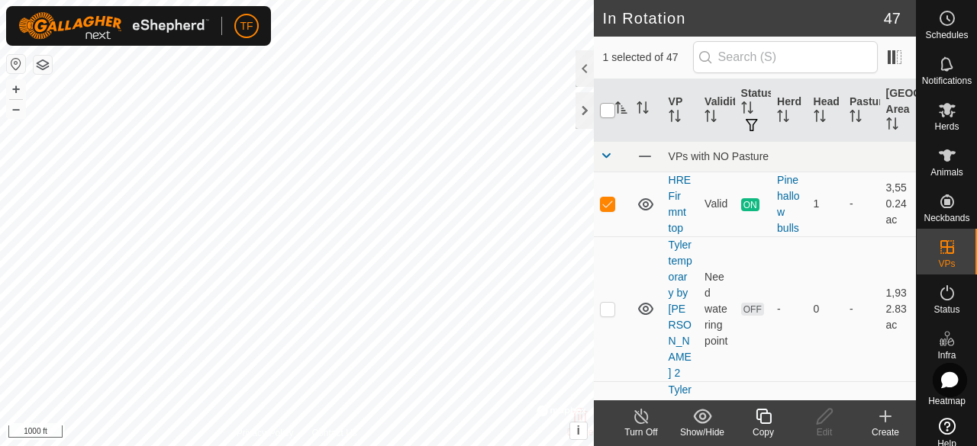
click at [612, 109] on input "checkbox" at bounding box center [607, 110] width 15 height 15
click at [612, 110] on input "checkbox" at bounding box center [607, 110] width 15 height 15
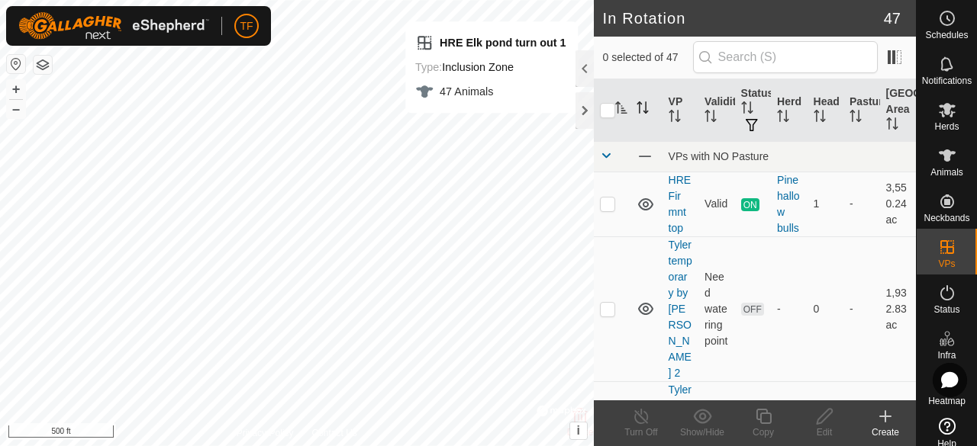
click at [641, 106] on icon "Activate to sort" at bounding box center [642, 107] width 12 height 12
click at [640, 106] on icon "Activate to sort" at bounding box center [642, 107] width 12 height 12
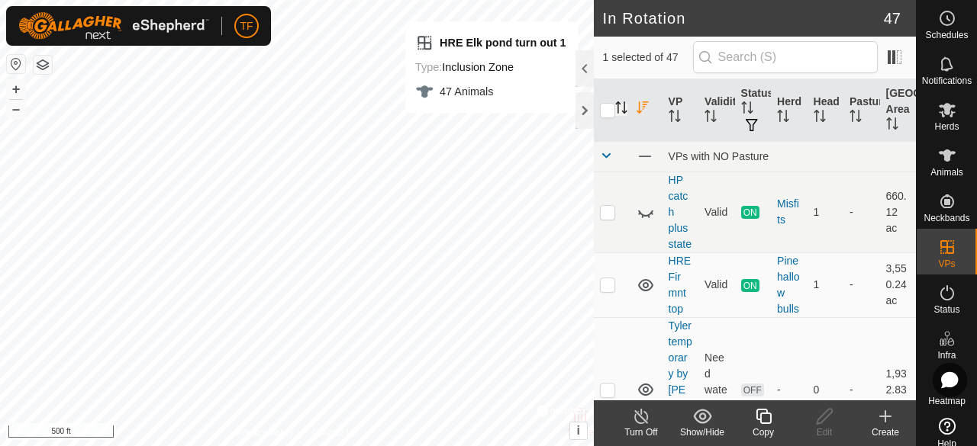
click at [637, 108] on icon "Activate to sort" at bounding box center [642, 107] width 12 height 12
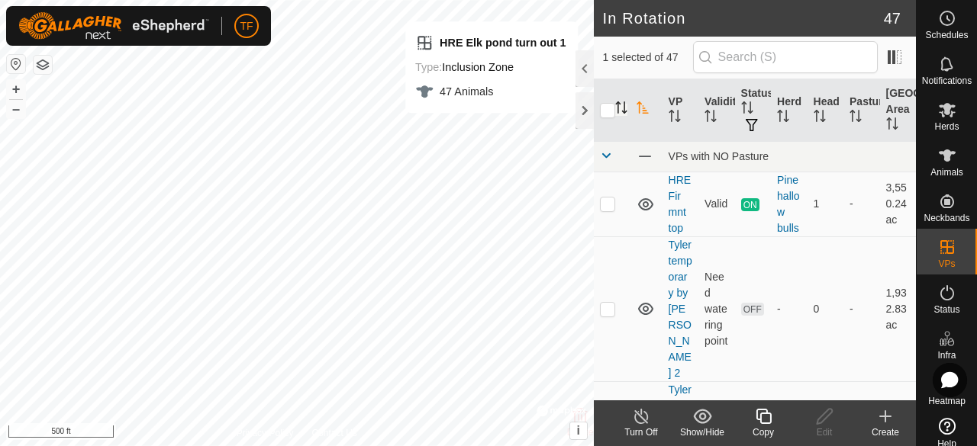
click at [619, 108] on icon "Activate to sort" at bounding box center [621, 107] width 12 height 12
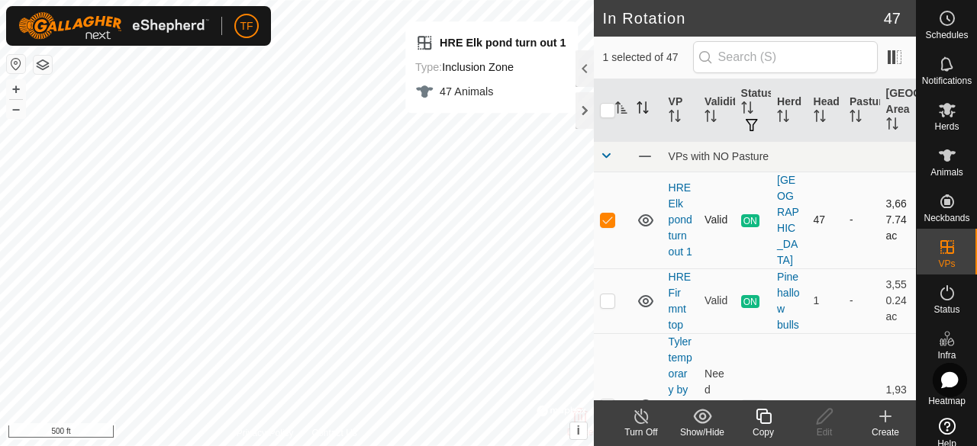
click at [607, 241] on td at bounding box center [612, 220] width 37 height 97
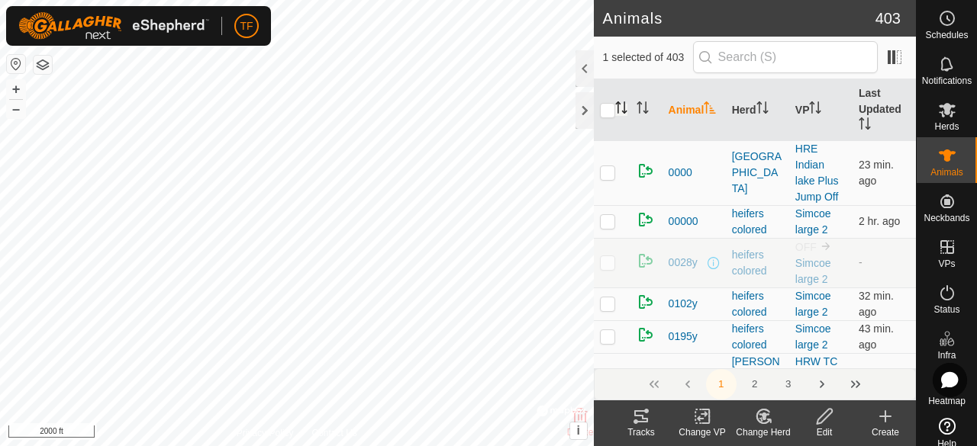
click at [626, 101] on icon "Activate to sort" at bounding box center [621, 107] width 12 height 12
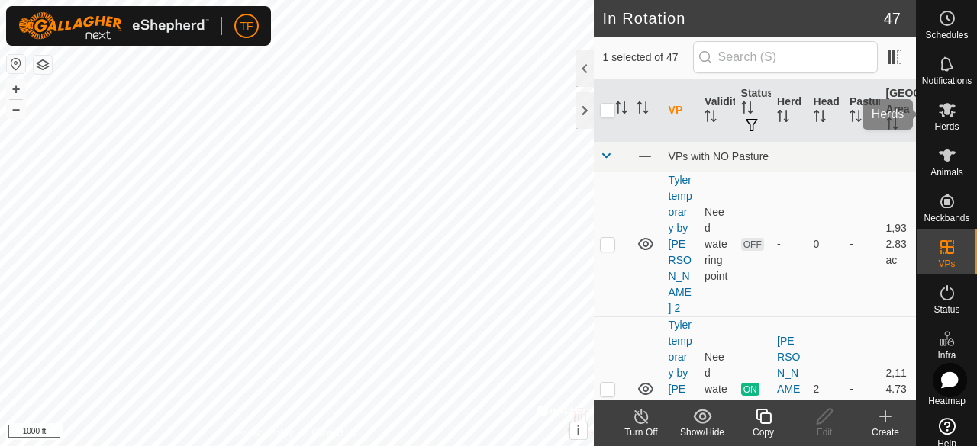
click at [938, 114] on icon at bounding box center [947, 110] width 18 height 18
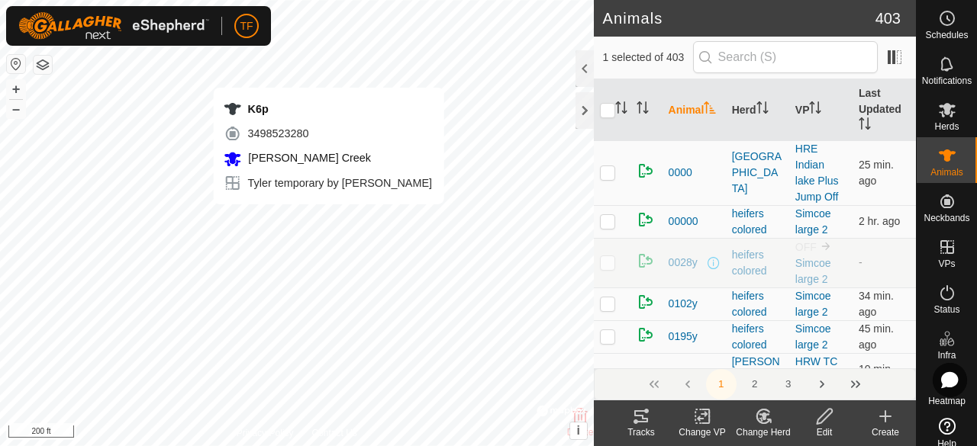
click at [624, 108] on icon "Activate to sort" at bounding box center [621, 107] width 12 height 12
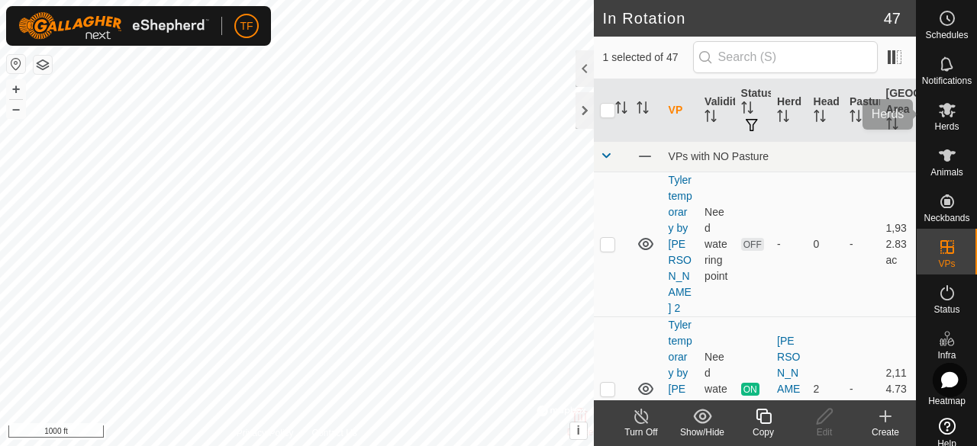
click at [949, 108] on es-mob-svg-icon at bounding box center [946, 110] width 27 height 24
